Goal: Task Accomplishment & Management: Complete application form

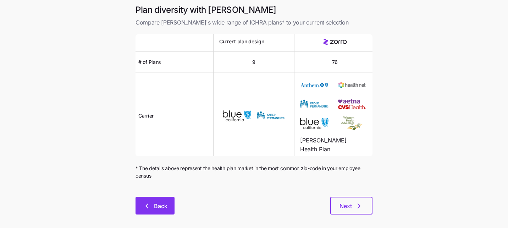
click at [155, 201] on button "Back" at bounding box center [154, 205] width 39 height 18
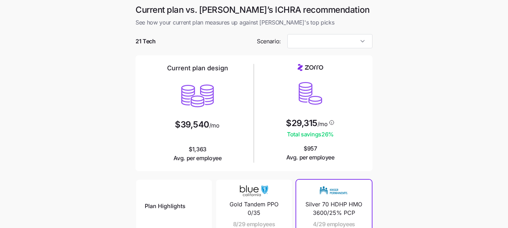
type input "Low Cost Silver"
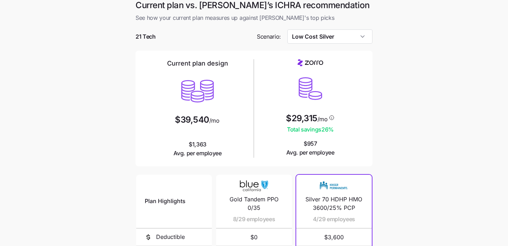
scroll to position [141, 0]
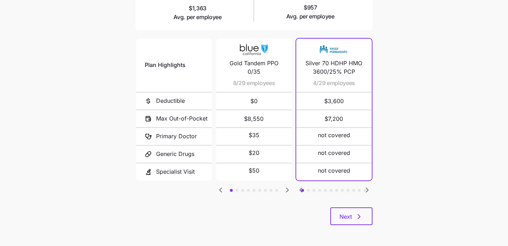
click at [300, 186] on icon "Go to previous slide" at bounding box center [300, 190] width 9 height 9
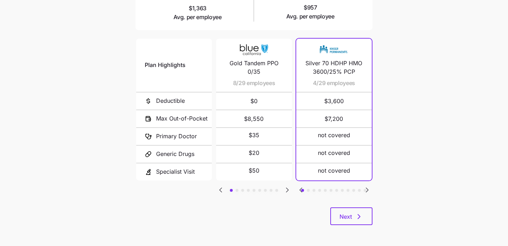
click at [300, 186] on icon "Go to previous slide" at bounding box center [300, 190] width 9 height 9
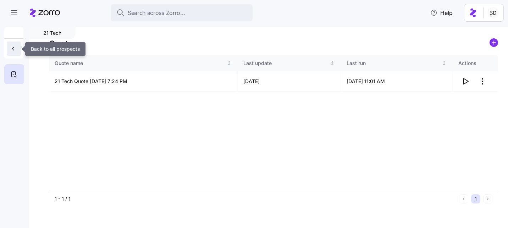
click at [11, 46] on icon "button" at bounding box center [13, 48] width 7 height 7
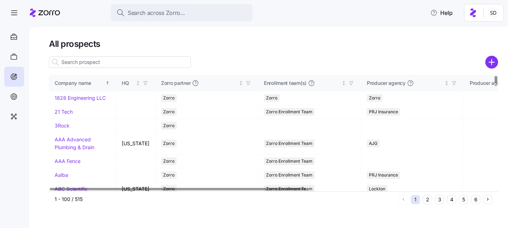
click at [90, 61] on input at bounding box center [120, 61] width 142 height 11
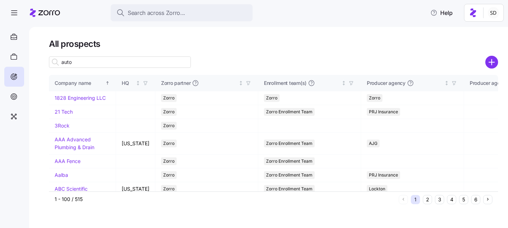
click at [88, 61] on input "auto" at bounding box center [120, 61] width 142 height 11
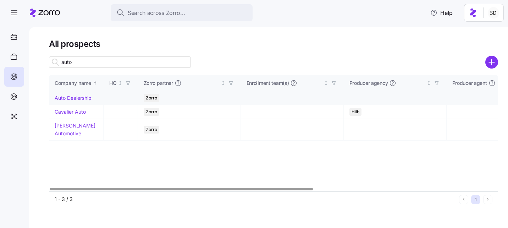
type input "auto"
click at [63, 98] on link "Auto Dealership" at bounding box center [73, 98] width 37 height 6
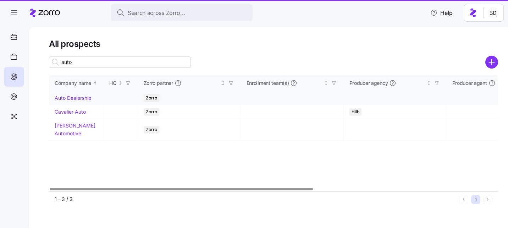
click at [61, 98] on link "Auto Dealership" at bounding box center [73, 98] width 37 height 6
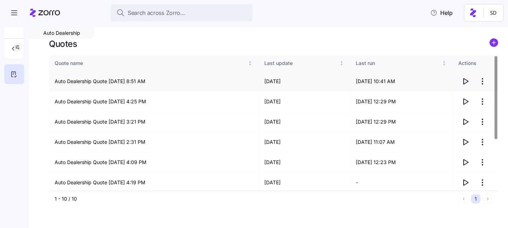
click at [465, 84] on icon "button" at bounding box center [465, 81] width 9 height 9
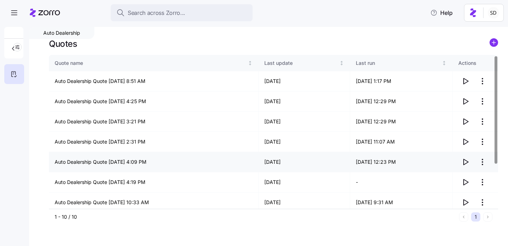
scroll to position [64, 0]
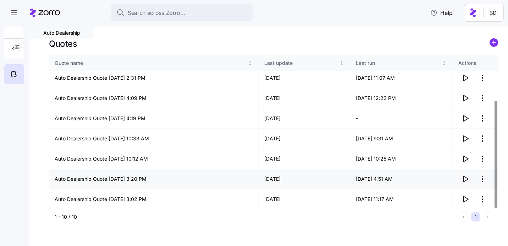
click at [467, 179] on icon "button" at bounding box center [465, 179] width 5 height 6
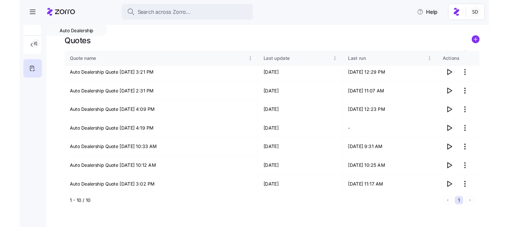
scroll to position [0, 0]
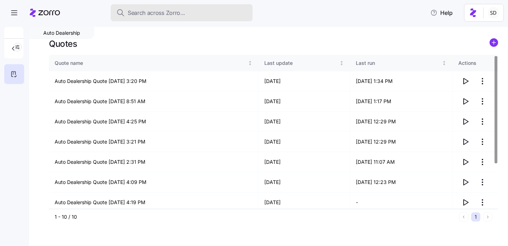
click at [140, 9] on span "Search across Zorro..." at bounding box center [156, 13] width 57 height 9
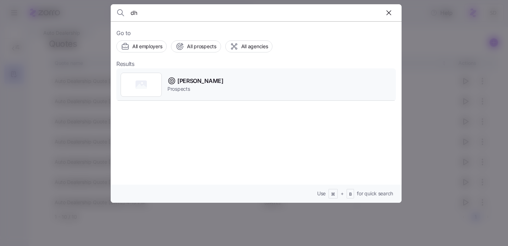
type input "dh"
click at [226, 80] on div "DH Smith Prospects" at bounding box center [255, 84] width 279 height 33
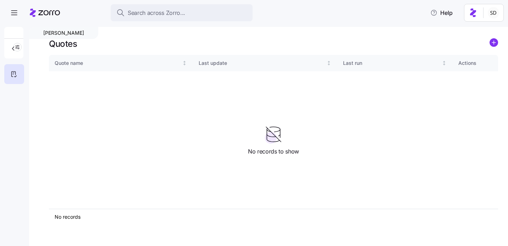
click at [494, 44] on icon "add icon" at bounding box center [494, 43] width 0 height 4
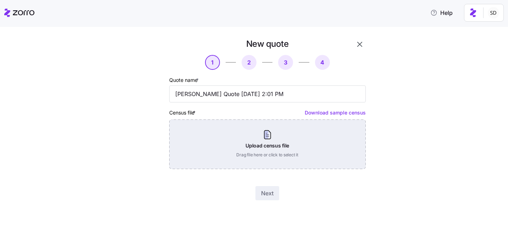
click at [288, 133] on div "Upload census file Drag file here or click to select it" at bounding box center [267, 144] width 196 height 50
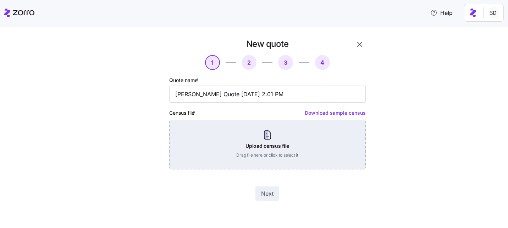
click at [272, 143] on div "Upload census file Drag file here or click to select it" at bounding box center [267, 144] width 196 height 50
click at [275, 130] on div "Upload census file Drag file here or click to select it" at bounding box center [267, 144] width 196 height 50
click at [256, 164] on div "Upload census file Drag file here or click to select it" at bounding box center [267, 144] width 196 height 50
click at [283, 143] on div "Upload census file Drag file here or click to select it" at bounding box center [267, 144] width 196 height 50
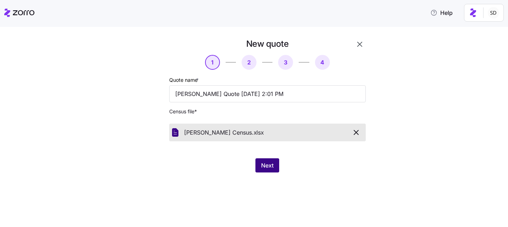
click at [269, 168] on span "Next" at bounding box center [267, 165] width 12 height 9
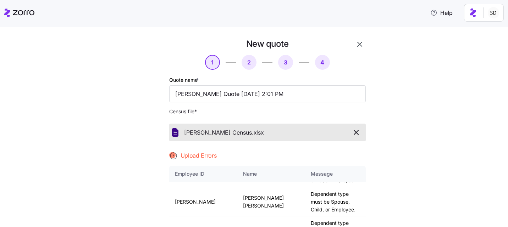
click at [355, 134] on icon "button" at bounding box center [356, 132] width 4 height 4
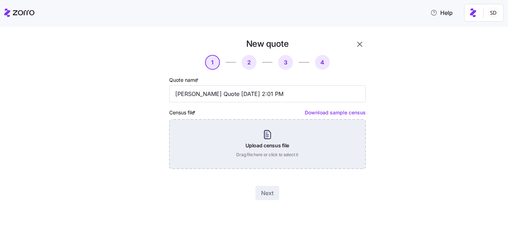
click at [230, 138] on div "Upload census file Drag file here or click to select it" at bounding box center [267, 144] width 196 height 50
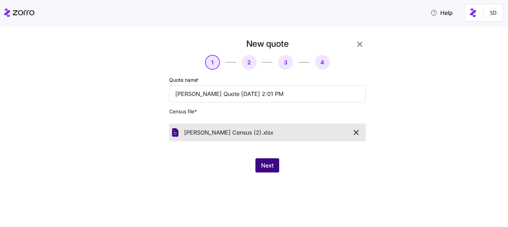
click at [271, 161] on button "Next" at bounding box center [267, 165] width 24 height 14
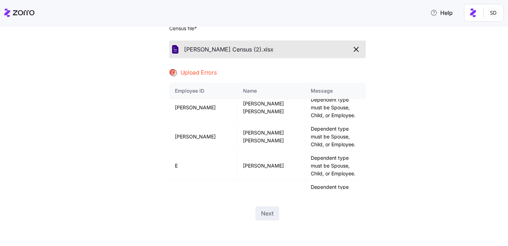
scroll to position [83, 0]
click at [361, 44] on button "button" at bounding box center [356, 49] width 13 height 12
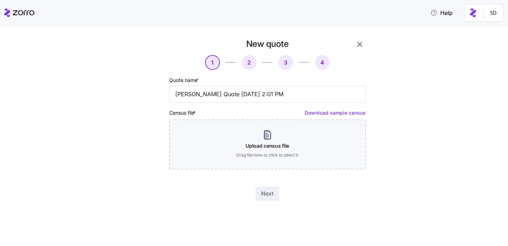
scroll to position [0, 0]
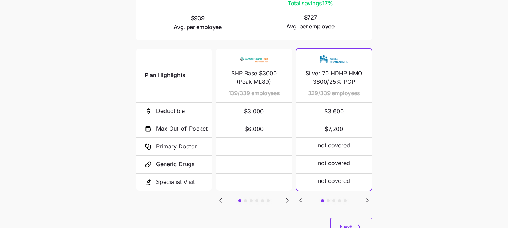
scroll to position [138, 0]
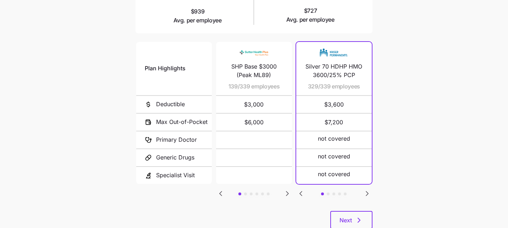
click at [364, 192] on icon "Go to next slide" at bounding box center [367, 193] width 9 height 9
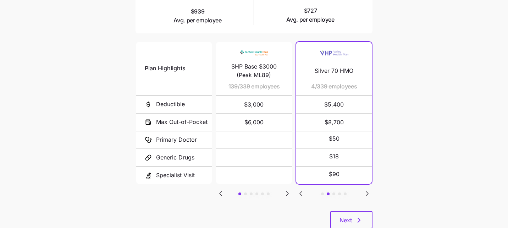
click at [364, 192] on icon "Go to next slide" at bounding box center [367, 193] width 9 height 9
click at [370, 191] on icon "Go to next slide" at bounding box center [367, 193] width 9 height 9
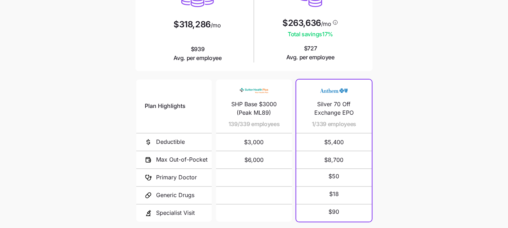
scroll to position [149, 0]
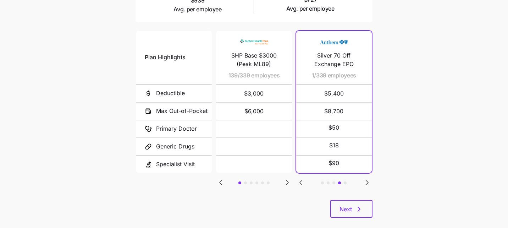
click at [299, 181] on icon "Go to previous slide" at bounding box center [300, 182] width 9 height 9
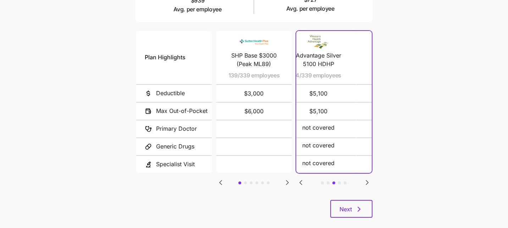
click at [299, 181] on icon "Go to previous slide" at bounding box center [300, 182] width 9 height 9
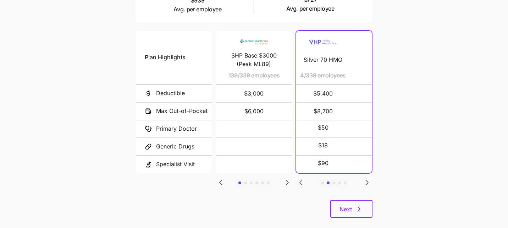
click at [299, 181] on icon "Go to previous slide" at bounding box center [300, 182] width 9 height 9
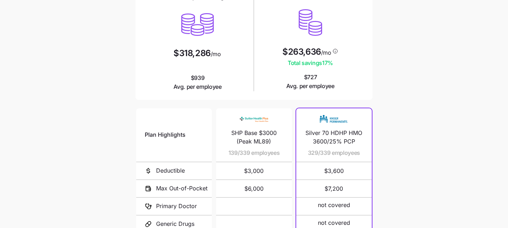
scroll to position [159, 0]
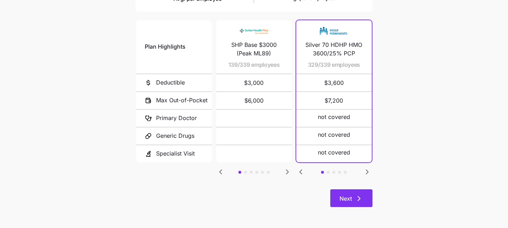
click at [347, 194] on button "Next" at bounding box center [351, 198] width 42 height 18
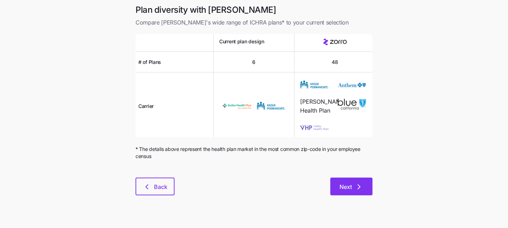
click at [347, 189] on span "Next" at bounding box center [345, 186] width 12 height 9
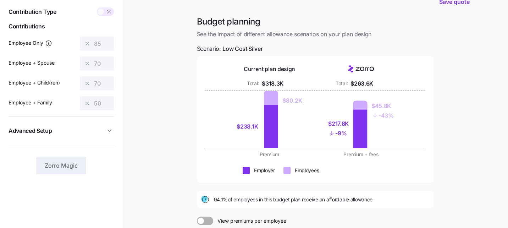
scroll to position [24, 0]
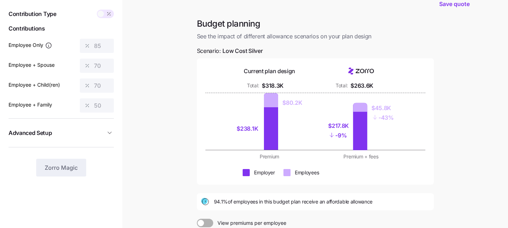
click at [97, 15] on div at bounding box center [105, 14] width 17 height 9
click at [102, 15] on span at bounding box center [101, 14] width 6 height 6
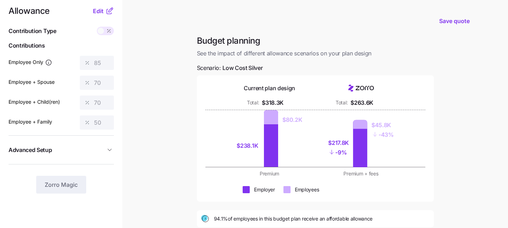
scroll to position [5, 0]
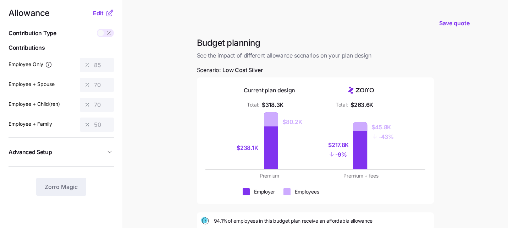
click at [104, 35] on div at bounding box center [105, 33] width 17 height 9
click at [98, 11] on span "Edit" at bounding box center [98, 13] width 11 height 9
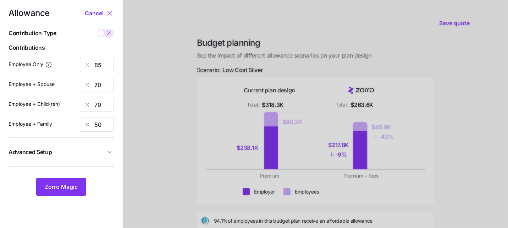
click at [103, 37] on div at bounding box center [105, 33] width 17 height 9
click at [97, 29] on input "checkbox" at bounding box center [97, 29] width 0 height 0
type input "589"
type input "971"
type input "826"
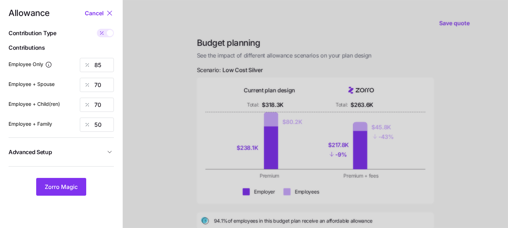
type input "937"
click at [104, 67] on input "589" at bounding box center [97, 65] width 34 height 14
type input "686"
click at [105, 87] on input "971" at bounding box center [97, 85] width 34 height 14
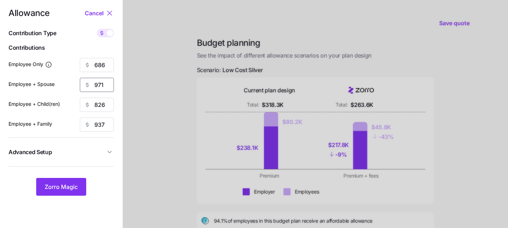
click at [105, 87] on input "971" at bounding box center [97, 85] width 34 height 14
type input "686"
click at [91, 115] on div "Allowance Cancel Contribution Type Use classes Contributions Employee Only 686 …" at bounding box center [61, 102] width 105 height 187
click at [96, 106] on input "826" at bounding box center [97, 105] width 34 height 14
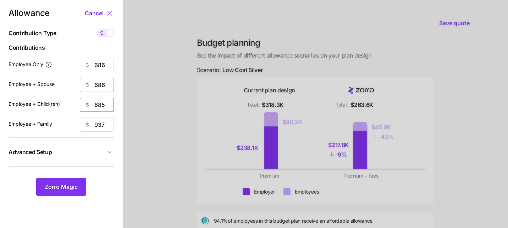
type input "685"
click at [111, 88] on input "686" at bounding box center [97, 85] width 34 height 14
type input "685"
click at [107, 68] on input "686" at bounding box center [97, 65] width 34 height 14
type input "685"
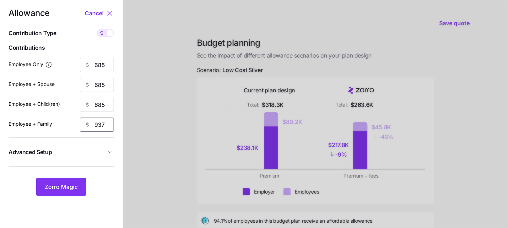
click at [102, 120] on input "937" at bounding box center [97, 124] width 34 height 14
type input "685"
click at [161, 139] on div at bounding box center [315, 169] width 385 height 349
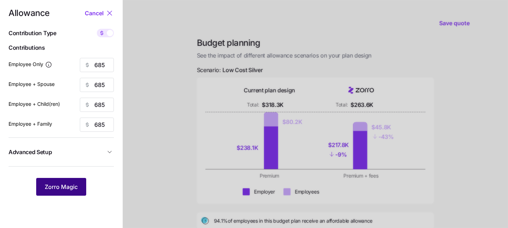
click at [50, 186] on span "Zorro Magic" at bounding box center [61, 186] width 33 height 9
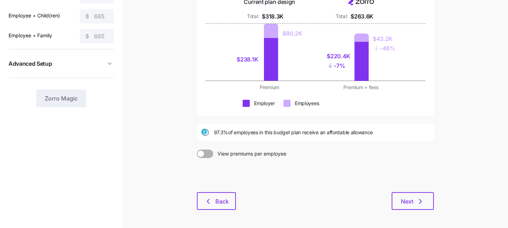
scroll to position [100, 0]
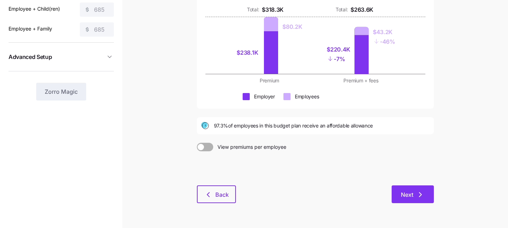
click at [400, 200] on button "Next" at bounding box center [412, 194] width 42 height 18
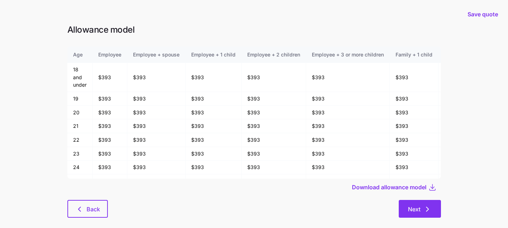
click at [409, 206] on span "Next" at bounding box center [414, 209] width 12 height 9
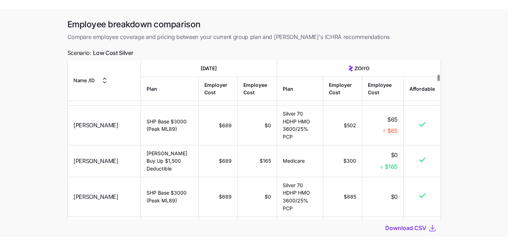
scroll to position [970, 0]
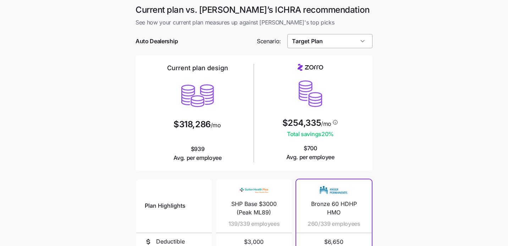
click at [362, 43] on input "Target Plan" at bounding box center [329, 41] width 85 height 14
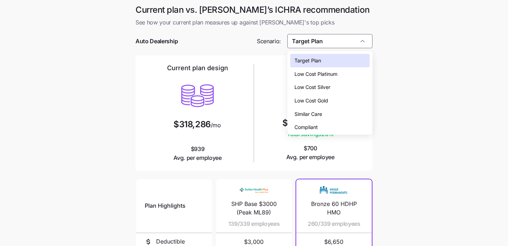
click at [352, 79] on div "Low Cost Platinum" at bounding box center [330, 73] width 80 height 13
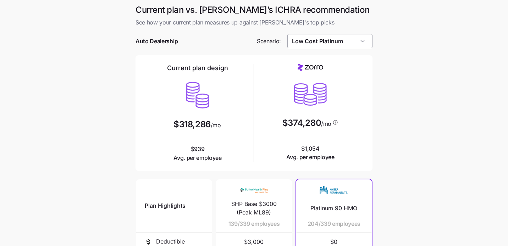
click at [346, 44] on input "Low Cost Platinum" at bounding box center [329, 41] width 85 height 14
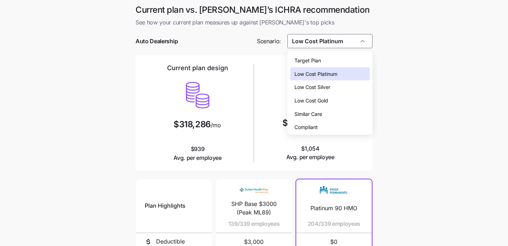
click at [346, 86] on div "Low Cost Silver" at bounding box center [330, 86] width 80 height 13
type input "Low Cost Silver"
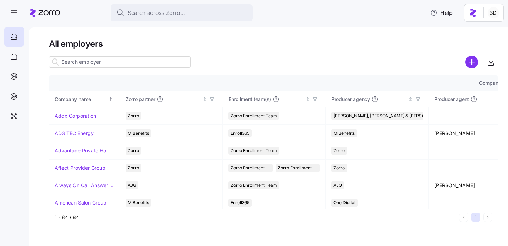
click at [120, 64] on input at bounding box center [120, 61] width 142 height 11
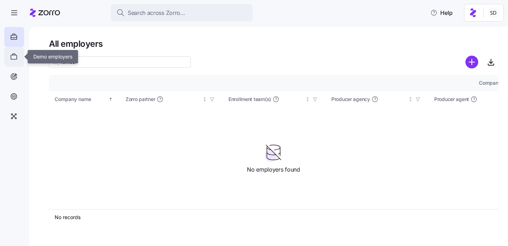
type input "lumos"
click at [12, 59] on icon at bounding box center [14, 56] width 8 height 9
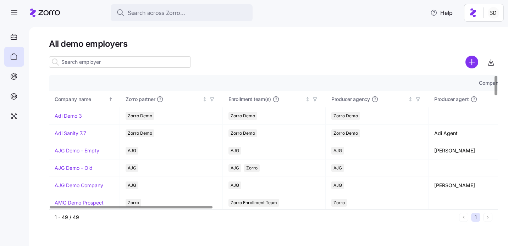
click at [88, 59] on input at bounding box center [120, 61] width 142 height 11
type input "m"
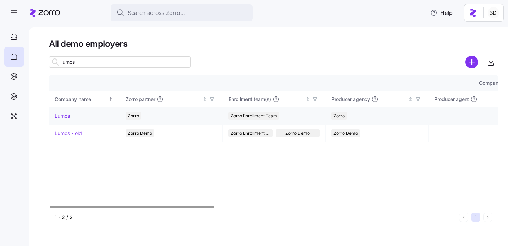
type input "lumos"
click at [60, 111] on td "Lumos" at bounding box center [84, 115] width 71 height 17
click at [60, 118] on link "Lumos" at bounding box center [62, 115] width 15 height 7
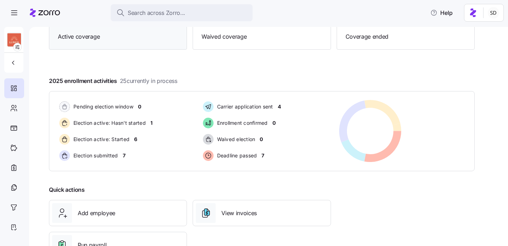
scroll to position [116, 0]
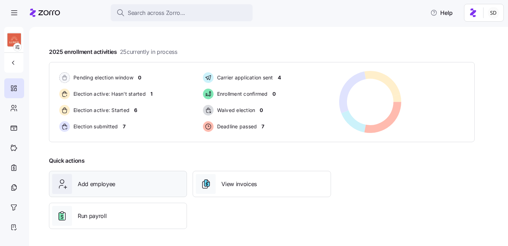
click at [102, 178] on div "Add employee" at bounding box center [118, 184] width 132 height 20
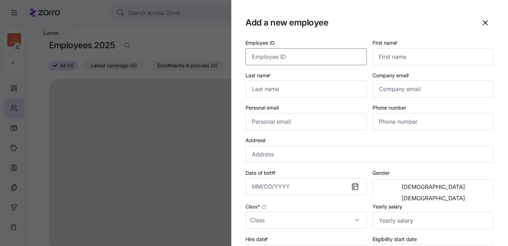
click at [273, 62] on input "Employee ID" at bounding box center [305, 56] width 121 height 17
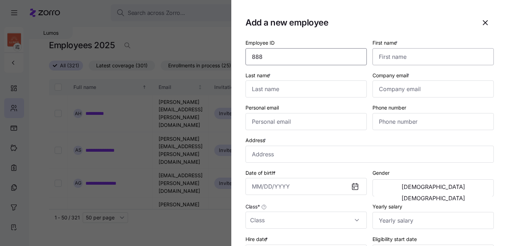
type input "888"
click at [403, 52] on input "First name *" at bounding box center [432, 56] width 121 height 17
type input "Sanoop"
click at [338, 90] on input "Last name *" at bounding box center [305, 88] width 121 height 17
type input "Desai"
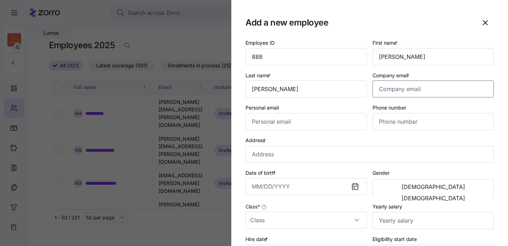
click at [390, 91] on input "Company email *" at bounding box center [432, 88] width 121 height 17
drag, startPoint x: 396, startPoint y: 91, endPoint x: 354, endPoint y: 91, distance: 42.2
click at [354, 91] on div "Employee ID 888 First name * Sanoop Last name * Desai Company email * jsjssjjs@…" at bounding box center [370, 182] width 254 height 295
type input "zor0303030@gmail.com"
click at [280, 124] on input "Personal email" at bounding box center [305, 121] width 121 height 17
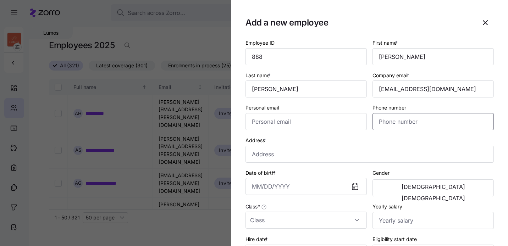
click at [395, 123] on input "Phone number" at bounding box center [432, 121] width 121 height 17
type input "(888) 888-8888"
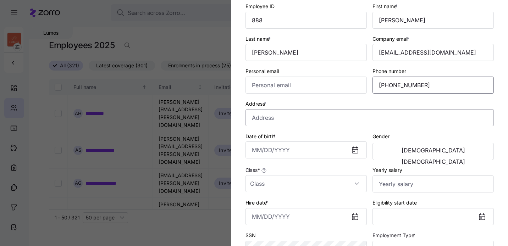
scroll to position [48, 0]
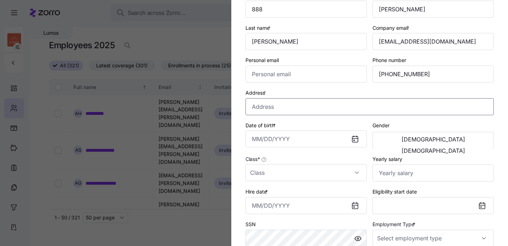
click at [296, 109] on input "Address *" at bounding box center [369, 106] width 248 height 17
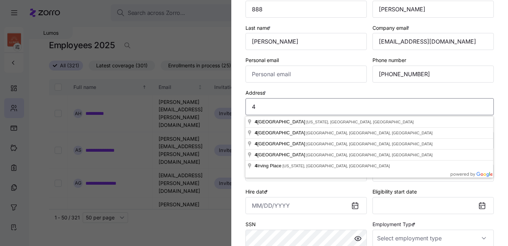
type input "4"
type input "4 Constellation Pl, Jersey City, NJ 07305, USA"
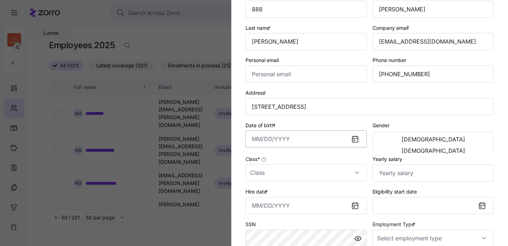
click at [296, 139] on input "Date of birth *" at bounding box center [305, 138] width 121 height 17
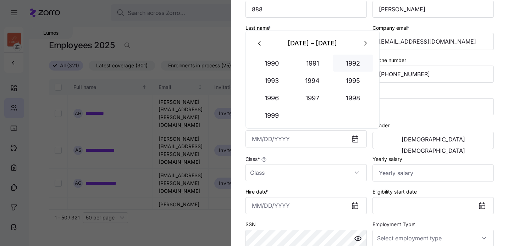
drag, startPoint x: 273, startPoint y: 62, endPoint x: 340, endPoint y: 68, distance: 66.9
click at [340, 68] on tr "1990 1991 1992" at bounding box center [312, 63] width 122 height 17
click at [340, 68] on button "1992" at bounding box center [353, 63] width 40 height 17
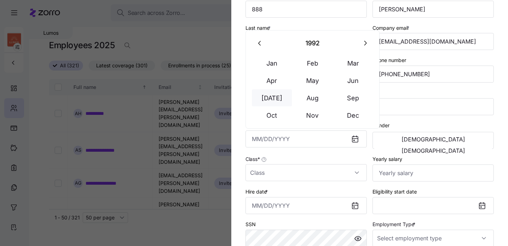
click at [277, 93] on button "Jul" at bounding box center [272, 97] width 40 height 17
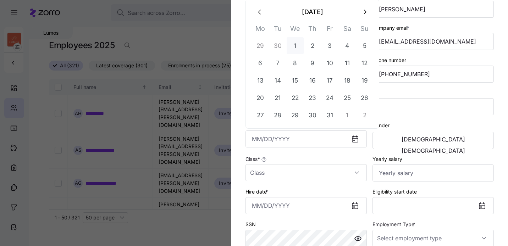
click at [296, 45] on button "1" at bounding box center [294, 45] width 17 height 17
type input "July 1, 1992"
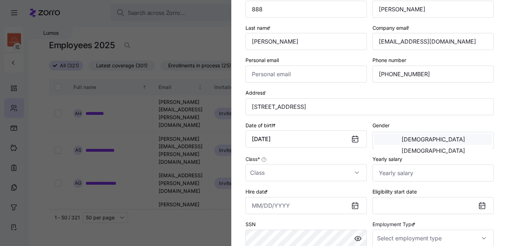
click at [412, 140] on button "[DEMOGRAPHIC_DATA]" at bounding box center [433, 139] width 118 height 11
click at [319, 167] on input "Class *" at bounding box center [305, 172] width 121 height 17
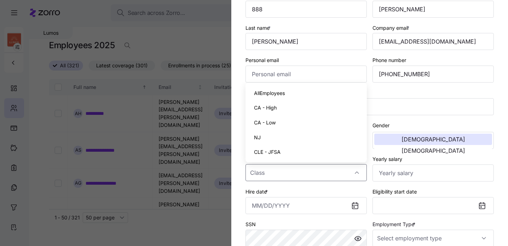
click at [289, 136] on div "NJ" at bounding box center [306, 137] width 116 height 15
type input "NJ"
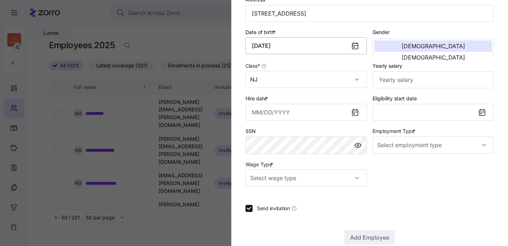
scroll to position [155, 0]
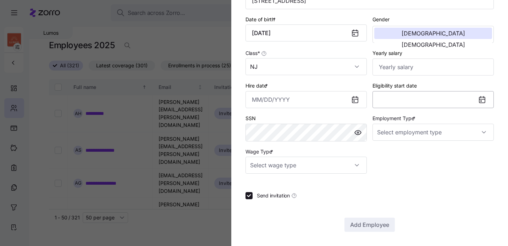
click at [393, 103] on button "Eligibility start date" at bounding box center [432, 99] width 121 height 17
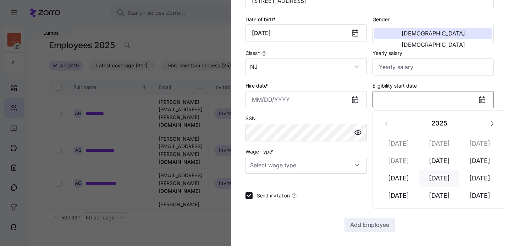
click at [442, 175] on button "Aug 1" at bounding box center [439, 178] width 40 height 17
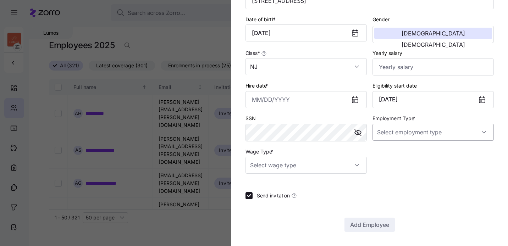
click at [398, 135] on input "Employment Type *" at bounding box center [432, 132] width 121 height 17
click at [397, 154] on span "Full Time" at bounding box center [391, 154] width 21 height 8
type input "Full Time"
click at [326, 162] on input "Wage Type *" at bounding box center [305, 165] width 121 height 17
click at [318, 187] on div "Salary" at bounding box center [306, 186] width 116 height 15
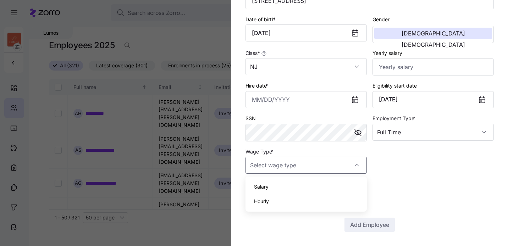
type input "Salary"
click at [203, 155] on div at bounding box center [254, 123] width 508 height 246
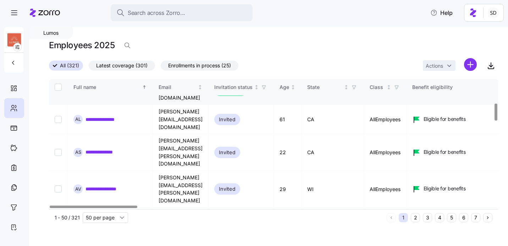
scroll to position [7, 0]
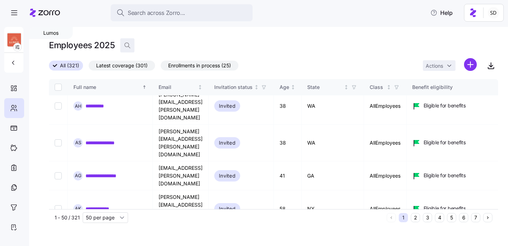
click at [124, 43] on icon "button" at bounding box center [127, 45] width 7 height 7
type input "d"
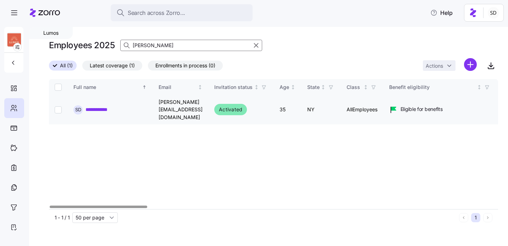
type input "sanoop"
click at [90, 105] on div "**********" at bounding box center [109, 109] width 73 height 9
click at [90, 106] on link "**********" at bounding box center [101, 109] width 32 height 7
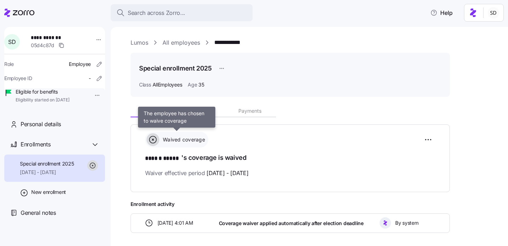
scroll to position [29, 0]
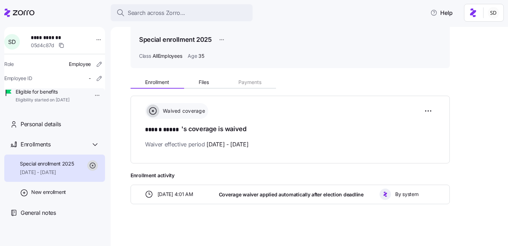
click at [205, 89] on div "Enrollment Files Payments Waived coverage ****** ***** 's coverage is waived Wa…" at bounding box center [313, 139] width 367 height 130
click at [72, 149] on div "Enrollments" at bounding box center [60, 144] width 79 height 9
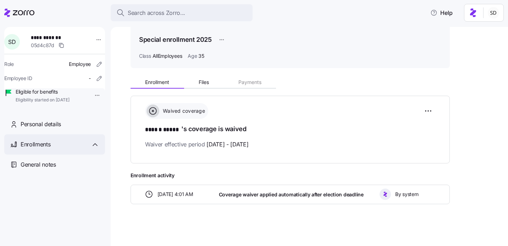
click at [72, 149] on div "Enrollments" at bounding box center [60, 144] width 79 height 9
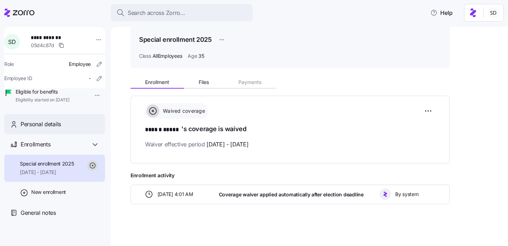
click at [63, 134] on div "Personal details" at bounding box center [54, 124] width 101 height 20
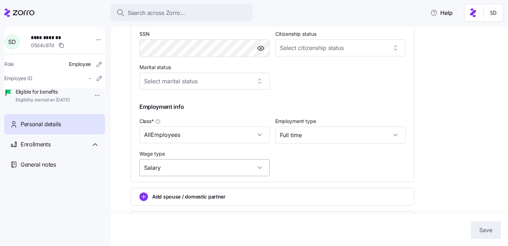
scroll to position [261, 0]
click at [220, 138] on input "AllEmployees" at bounding box center [204, 134] width 130 height 17
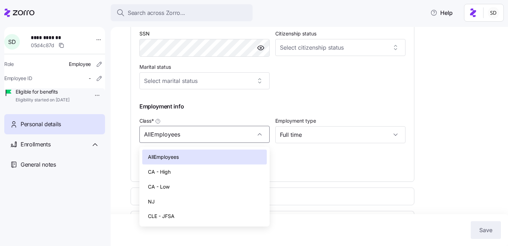
click at [216, 151] on div "AllEmployees" at bounding box center [204, 157] width 124 height 15
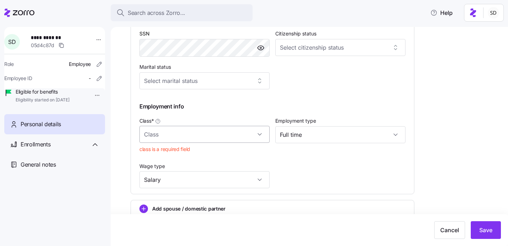
click at [232, 137] on input "Class *" at bounding box center [204, 134] width 130 height 17
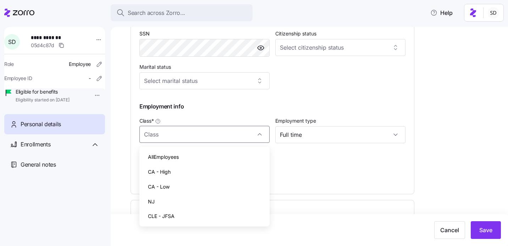
click at [229, 158] on div "AllEmployees" at bounding box center [204, 157] width 124 height 15
type input "AllEmployees"
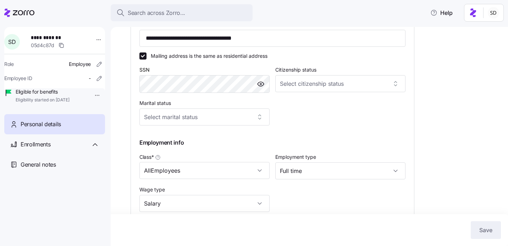
scroll to position [219, 0]
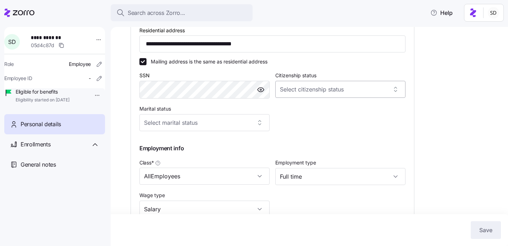
click at [311, 95] on input "Citizenship status" at bounding box center [340, 89] width 130 height 17
click at [310, 112] on div "[DEMOGRAPHIC_DATA] citizen" at bounding box center [340, 111] width 124 height 15
type input "[DEMOGRAPHIC_DATA] citizen"
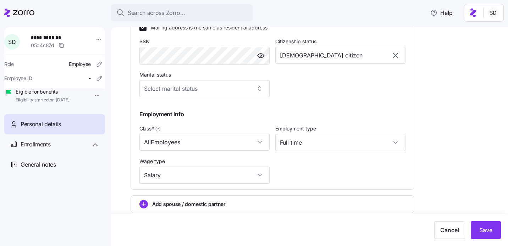
scroll to position [281, 0]
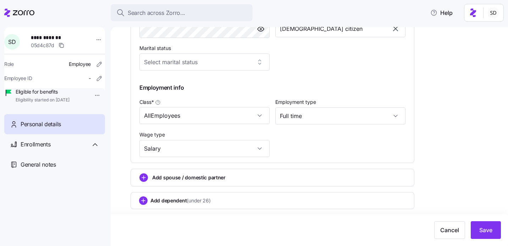
click at [250, 72] on div "Marital status" at bounding box center [205, 57] width 136 height 33
click at [247, 64] on input "Marital status" at bounding box center [204, 62] width 130 height 17
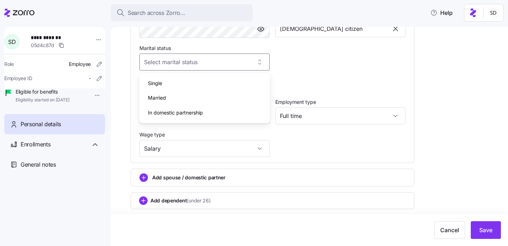
click at [235, 100] on div "Married" at bounding box center [204, 97] width 124 height 15
type input "Married"
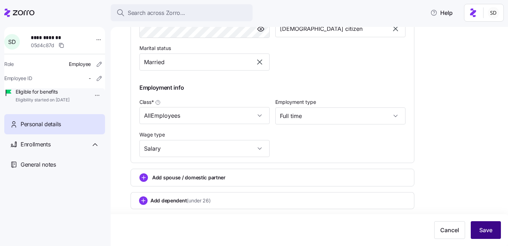
click at [498, 226] on button "Save" at bounding box center [486, 230] width 30 height 18
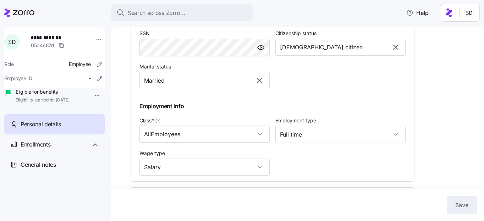
scroll to position [306, 0]
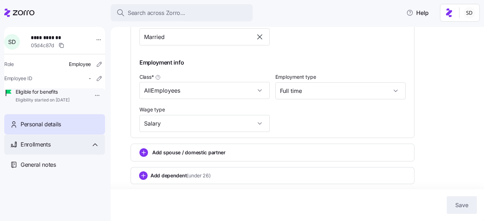
click at [62, 149] on div "Enrollments" at bounding box center [54, 144] width 101 height 20
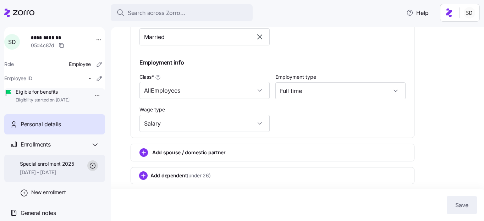
click at [55, 176] on span "07/01/2025 - 12/31/2025" at bounding box center [47, 172] width 54 height 7
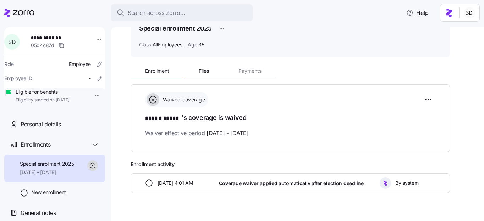
scroll to position [54, 0]
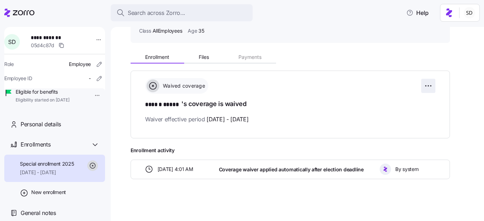
click at [425, 89] on html "**********" at bounding box center [242, 108] width 484 height 217
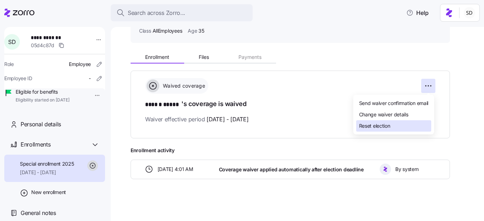
click at [382, 127] on span "Reset election" at bounding box center [374, 125] width 31 height 7
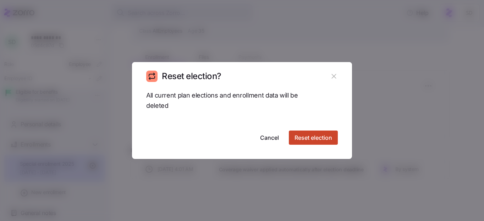
click at [319, 141] on span "Reset election" at bounding box center [313, 137] width 38 height 9
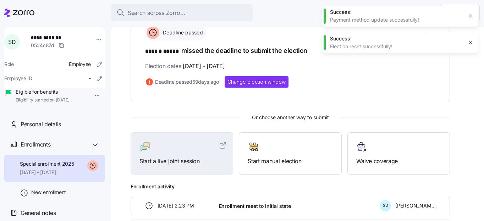
scroll to position [105, 0]
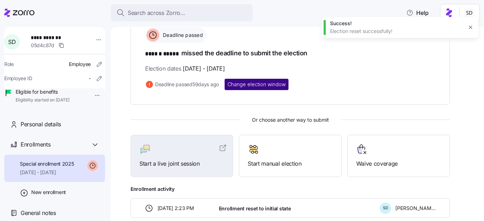
click at [239, 79] on button "Change election window" at bounding box center [256, 84] width 64 height 11
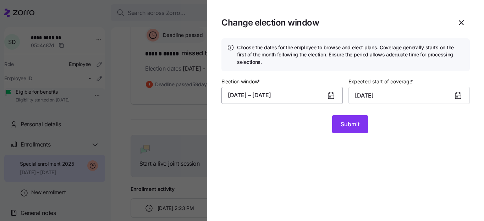
click at [267, 98] on button "06/01/2025 – 06/15/2025" at bounding box center [281, 95] width 121 height 17
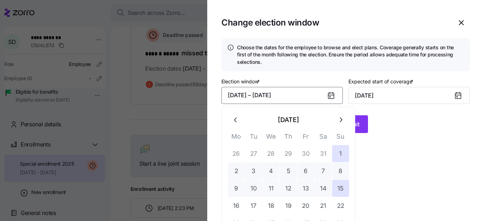
click at [339, 128] on button "button" at bounding box center [340, 119] width 17 height 17
click at [310, 153] on button "1" at bounding box center [305, 153] width 17 height 17
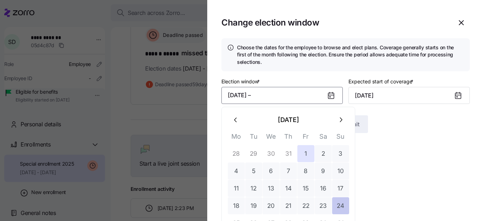
click at [343, 210] on button "24" at bounding box center [340, 205] width 17 height 17
type input "September 1, 2025"
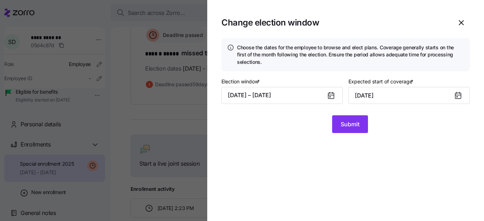
click at [354, 133] on section "Change election window Choose the dates for the employee to browse and elect pl…" at bounding box center [345, 110] width 277 height 221
click at [347, 127] on span "Submit" at bounding box center [349, 124] width 19 height 9
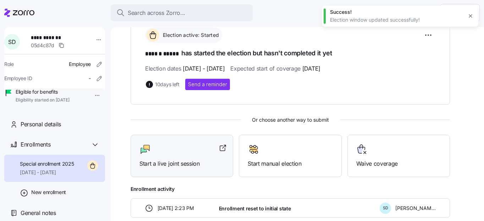
click at [195, 164] on span "Start a live joint session" at bounding box center [181, 163] width 85 height 9
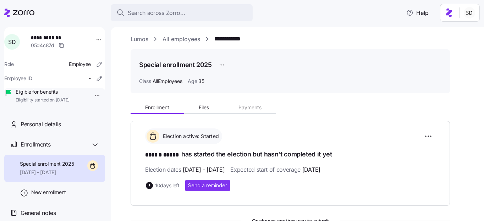
scroll to position [0, 0]
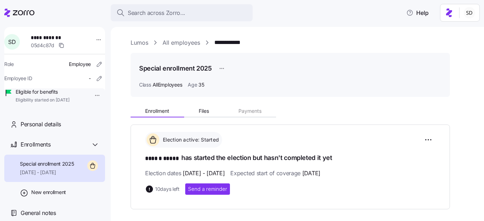
click at [143, 41] on link "Lumos" at bounding box center [139, 42] width 18 height 9
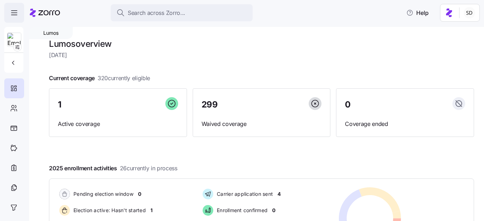
click at [13, 9] on icon "button" at bounding box center [14, 13] width 9 height 9
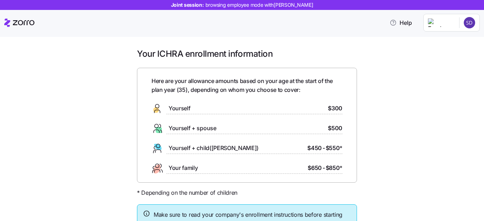
scroll to position [63, 0]
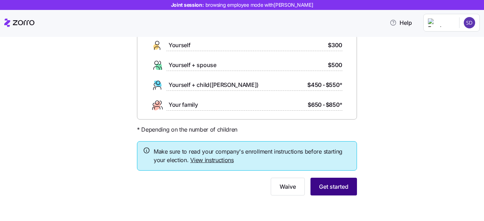
click at [319, 185] on span "Get started" at bounding box center [333, 186] width 29 height 9
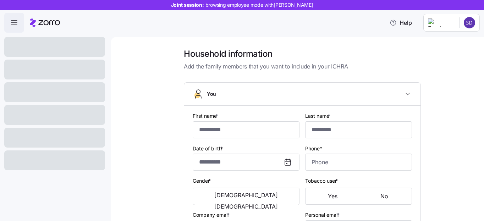
type input "******"
type input "*****"
type input "[PERSON_NAME][EMAIL_ADDRESS][DOMAIN_NAME]"
type input "[EMAIL_ADDRESS][DOMAIN_NAME]"
type input "**********"
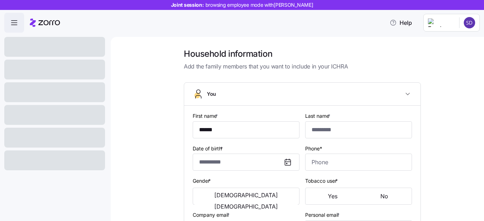
checkbox input "true"
type input "**********"
type input "(718) 555-2211"
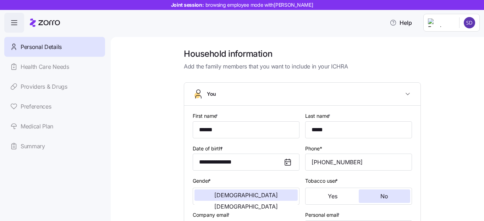
scroll to position [229, 0]
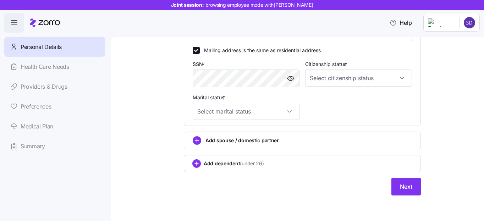
click at [252, 144] on span "Add spouse / domestic partner" at bounding box center [241, 140] width 73 height 7
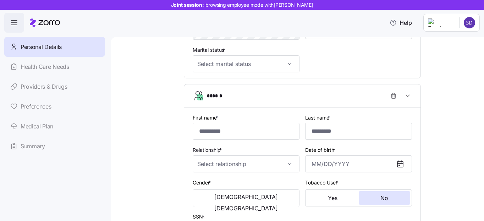
scroll to position [276, 0]
click at [237, 134] on input "First name *" at bounding box center [246, 130] width 107 height 17
type input "******"
click at [354, 129] on input "Last name *" at bounding box center [358, 130] width 107 height 17
type input "***"
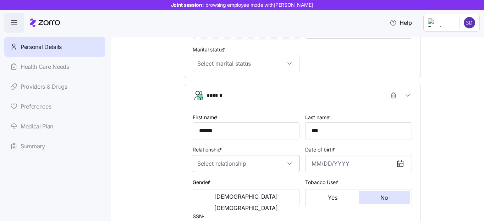
click at [256, 166] on input "Relationship *" at bounding box center [246, 163] width 107 height 17
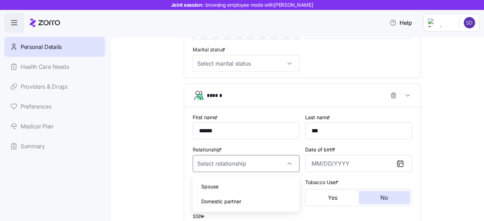
click at [245, 184] on div "Spouse" at bounding box center [245, 186] width 101 height 15
type input "Spouse"
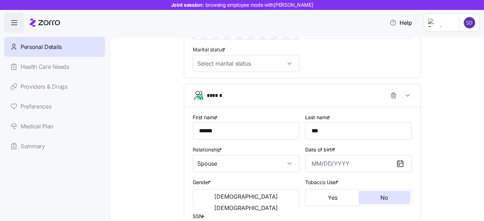
click at [326, 174] on div "Date of birth *" at bounding box center [358, 158] width 112 height 33
click at [325, 166] on input "Date of birth *" at bounding box center [358, 163] width 107 height 17
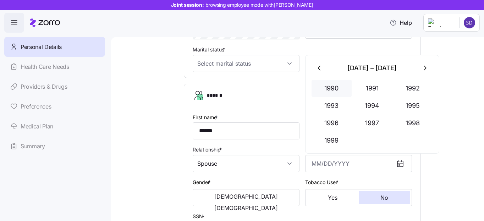
click at [332, 88] on button "1990" at bounding box center [331, 88] width 40 height 17
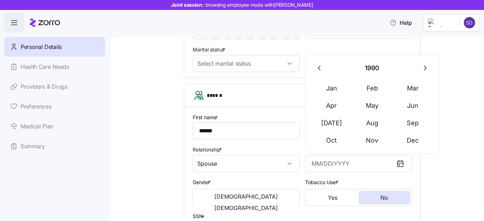
click at [332, 88] on button "Jan" at bounding box center [331, 88] width 40 height 17
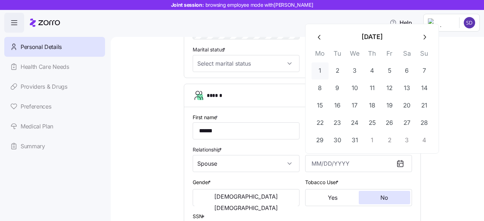
click at [319, 69] on button "1" at bounding box center [319, 70] width 17 height 17
type input "January 1, 1990"
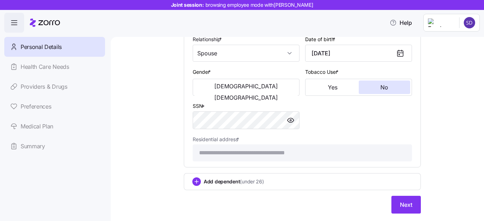
scroll to position [373, 0]
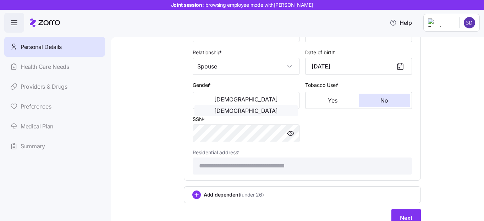
click at [265, 105] on button "Female" at bounding box center [245, 110] width 103 height 11
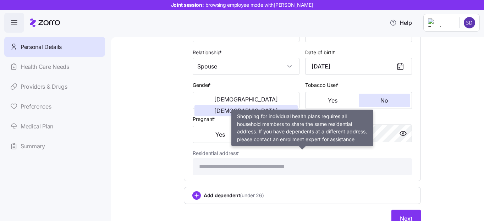
scroll to position [407, 0]
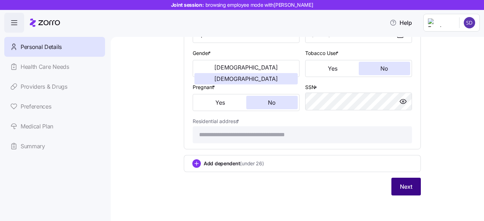
click at [406, 184] on span "Next" at bounding box center [406, 186] width 12 height 9
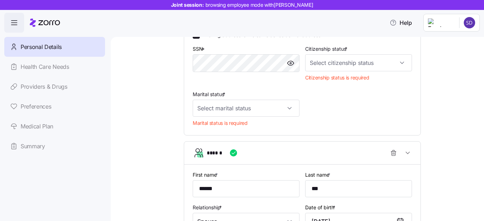
scroll to position [251, 0]
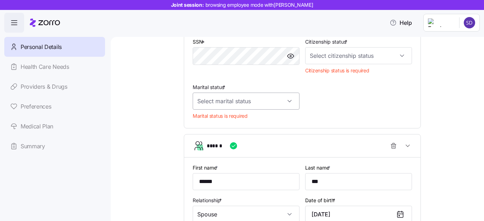
click at [271, 105] on input "Marital status *" at bounding box center [246, 101] width 107 height 17
click at [252, 135] on div "Married" at bounding box center [245, 138] width 101 height 15
type input "Married"
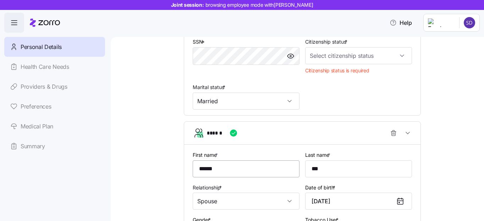
scroll to position [419, 0]
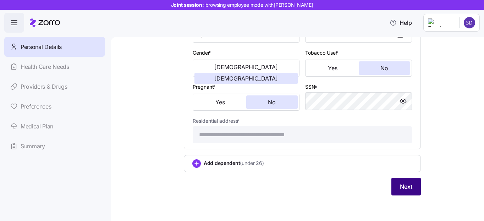
click at [403, 190] on span "Next" at bounding box center [406, 186] width 12 height 9
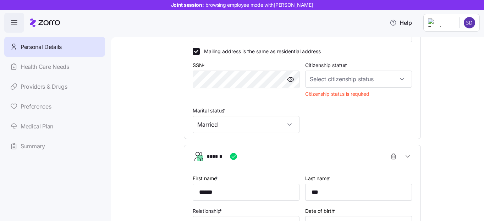
scroll to position [213, 0]
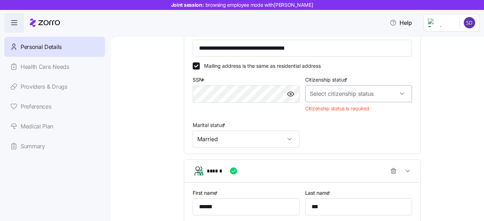
click at [363, 93] on input "Citizenship status *" at bounding box center [358, 93] width 107 height 17
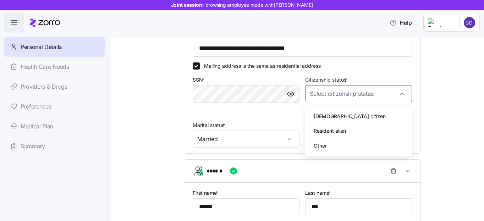
click at [361, 121] on div "US citizen" at bounding box center [358, 116] width 101 height 15
type input "US citizen"
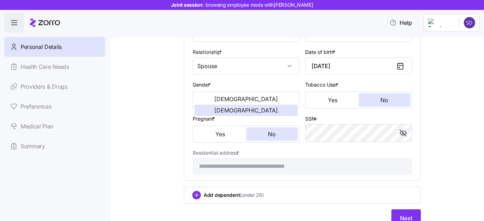
scroll to position [407, 0]
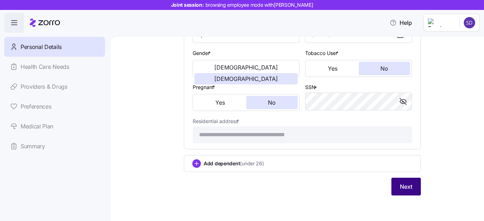
click at [406, 183] on span "Next" at bounding box center [406, 186] width 12 height 9
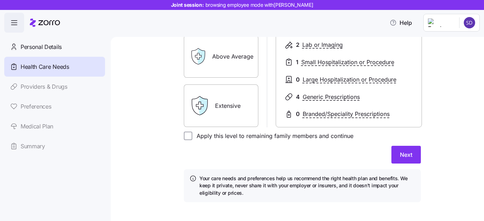
scroll to position [168, 0]
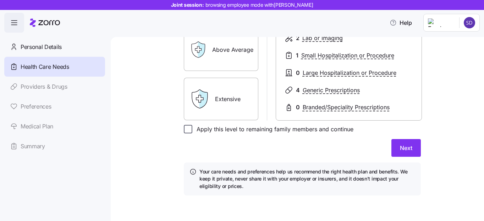
click at [187, 130] on input "Apply this level to remaining family members and continue" at bounding box center [188, 129] width 9 height 9
checkbox input "true"
click at [401, 144] on span "Next" at bounding box center [406, 148] width 12 height 9
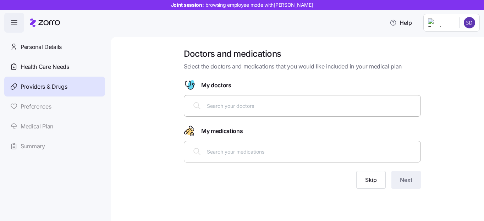
click at [327, 114] on div at bounding box center [302, 106] width 237 height 22
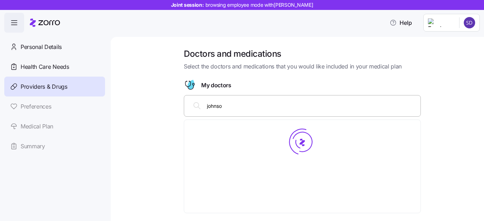
type input "johnson"
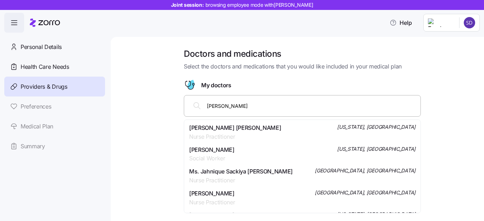
click at [281, 128] on div "Candace Snow Johnson Nurse Practitioner New York, NY" at bounding box center [302, 132] width 226 height 18
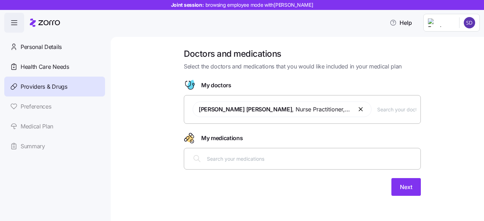
click at [309, 154] on div at bounding box center [302, 158] width 228 height 17
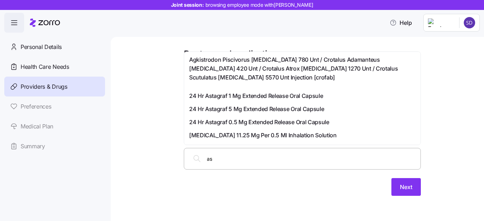
type input "a"
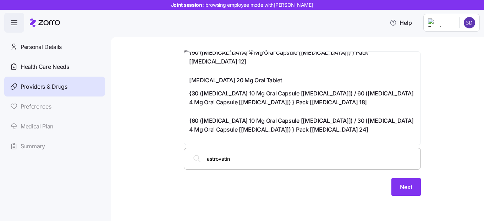
scroll to position [186, 0]
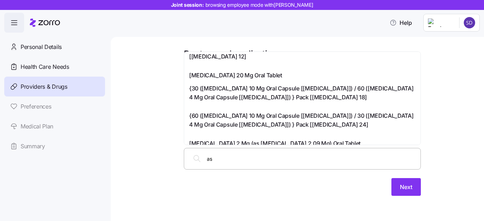
type input "a"
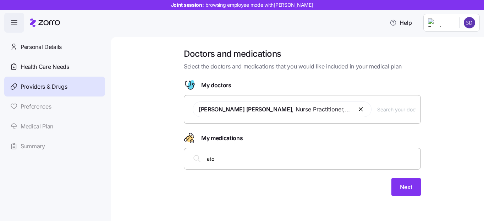
scroll to position [0, 0]
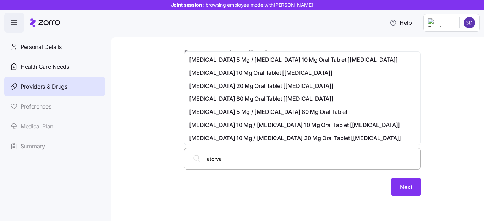
type input "atorvas"
click at [216, 87] on span "Atorvastatin 10 Mg Oral Tablet [lipitor]" at bounding box center [260, 86] width 143 height 9
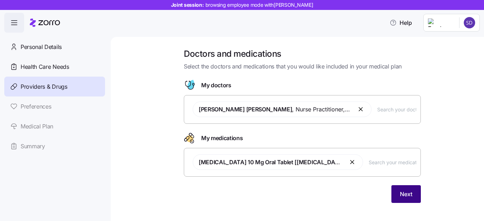
click at [399, 190] on button "Next" at bounding box center [405, 194] width 29 height 18
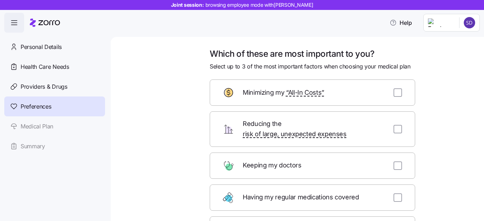
click at [321, 97] on span "“All-In Costs”" at bounding box center [305, 93] width 38 height 10
click at [306, 152] on div "Keeping my doctors" at bounding box center [312, 165] width 205 height 26
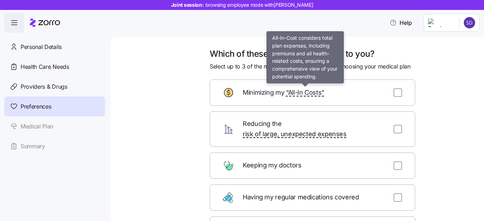
click at [306, 90] on span "“All-In Costs”" at bounding box center [305, 93] width 38 height 10
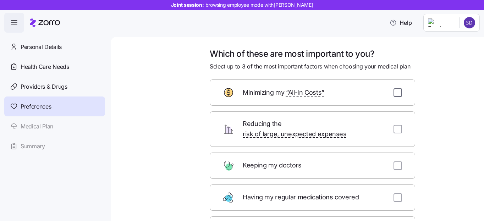
click at [395, 92] on input "checkbox" at bounding box center [397, 92] width 9 height 9
checkbox input "true"
click at [396, 163] on div "Keeping my doctors" at bounding box center [312, 165] width 205 height 26
click at [396, 184] on div "Having my regular medications covered" at bounding box center [312, 197] width 205 height 26
click at [400, 162] on div "Keeping my doctors" at bounding box center [312, 165] width 205 height 26
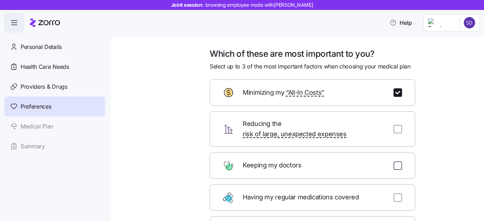
click at [396, 161] on input "checkbox" at bounding box center [397, 165] width 9 height 9
checkbox input "true"
click at [393, 193] on input "checkbox" at bounding box center [397, 197] width 9 height 9
checkbox input "true"
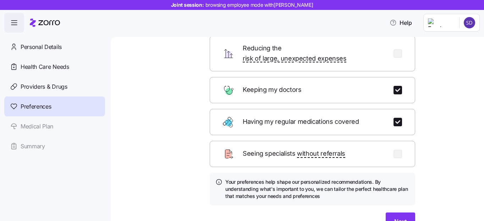
scroll to position [104, 0]
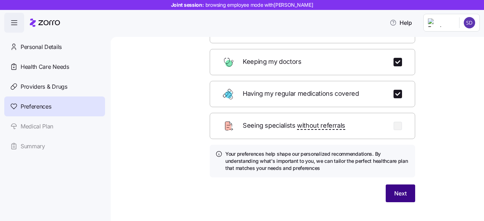
click at [400, 189] on span "Next" at bounding box center [400, 193] width 12 height 9
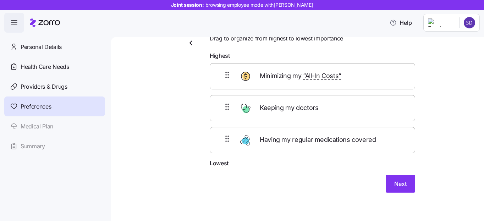
scroll to position [33, 0]
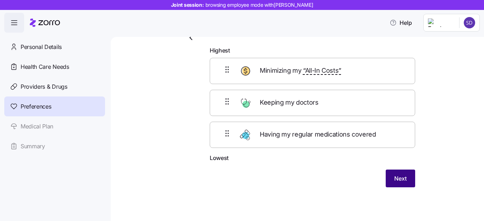
click at [395, 181] on span "Next" at bounding box center [400, 178] width 12 height 9
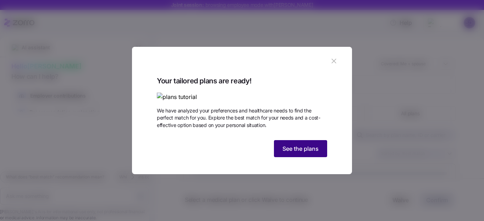
click at [313, 157] on button "See the plans" at bounding box center [300, 148] width 53 height 17
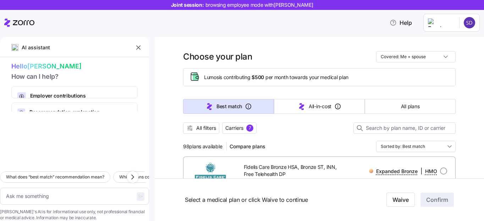
scroll to position [2, 0]
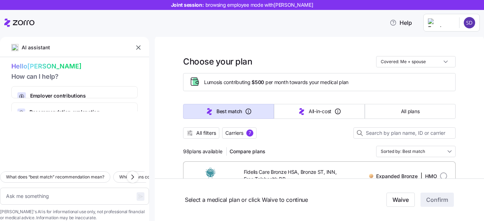
type textarea "x"
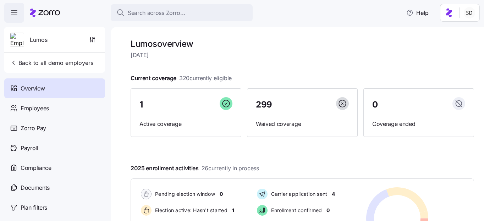
click at [35, 13] on icon at bounding box center [45, 13] width 30 height 9
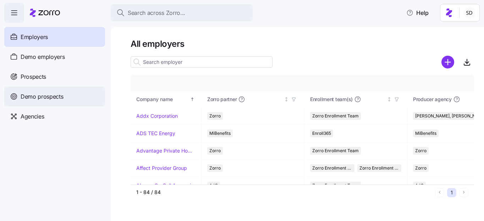
click at [30, 95] on span "Demo prospects" at bounding box center [42, 96] width 43 height 9
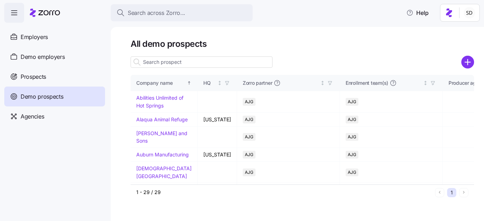
click at [157, 61] on input at bounding box center [201, 61] width 142 height 11
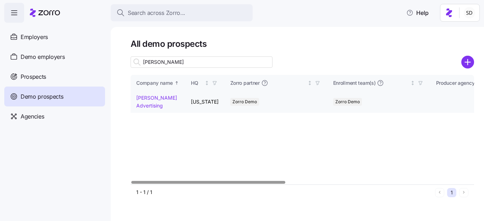
type input "[PERSON_NAME]"
click at [141, 100] on link "[PERSON_NAME] Advertising" at bounding box center [156, 102] width 41 height 14
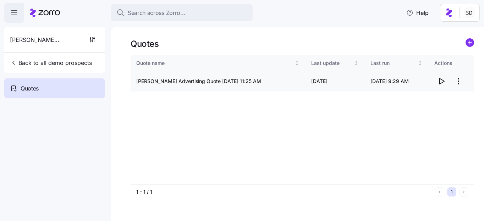
click at [439, 83] on icon "button" at bounding box center [441, 81] width 9 height 9
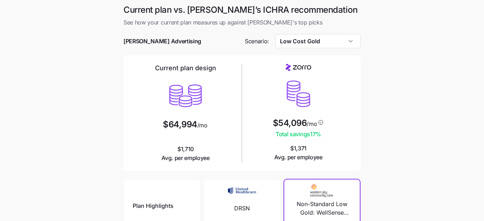
click at [343, 48] on div at bounding box center [241, 51] width 237 height 7
click at [343, 48] on input "Low Cost Gold" at bounding box center [317, 41] width 85 height 14
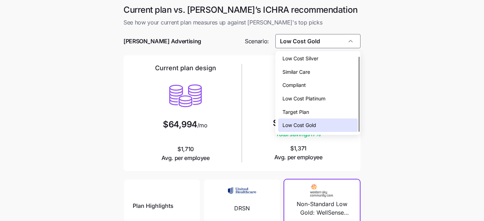
click at [341, 83] on div "Compliant" at bounding box center [318, 84] width 80 height 13
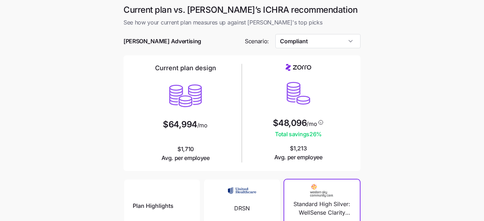
type input "Compliant"
click at [407, 89] on main "Current plan vs. [PERSON_NAME]’s ICHRA recommendation See how your current plan…" at bounding box center [242, 193] width 484 height 387
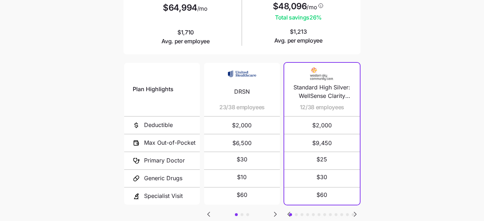
scroll to position [166, 0]
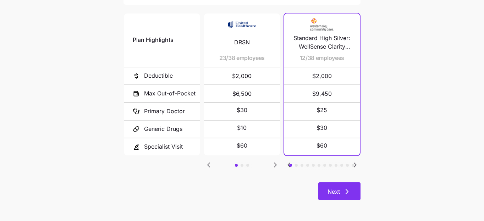
click at [341, 185] on button "Next" at bounding box center [339, 191] width 42 height 18
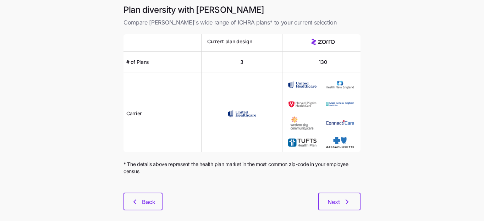
click at [132, 215] on div "Plan diversity with Zorro Compare [PERSON_NAME]'s wide range of ICHRA plans* to…" at bounding box center [242, 111] width 248 height 215
click at [137, 206] on button "Back" at bounding box center [142, 202] width 39 height 18
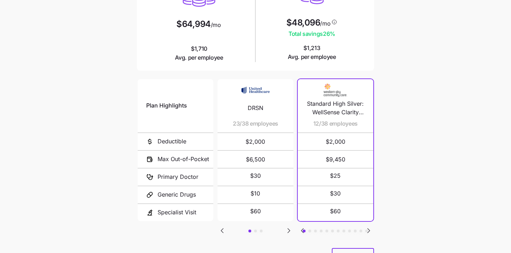
scroll to position [134, 0]
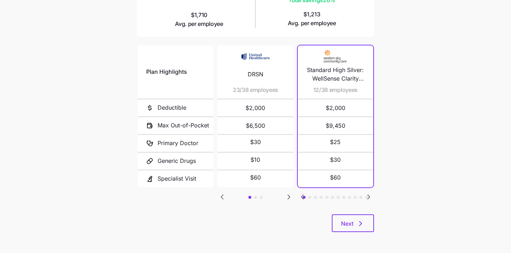
click at [289, 195] on icon "Go to next slide" at bounding box center [289, 197] width 2 height 4
click at [223, 195] on icon "Go to previous slide" at bounding box center [222, 197] width 2 height 4
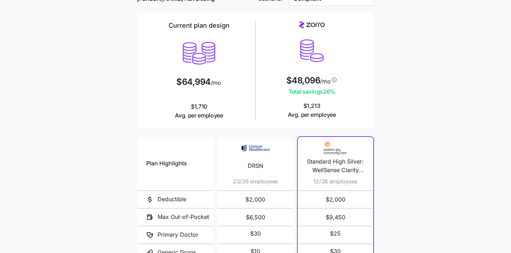
scroll to position [0, 0]
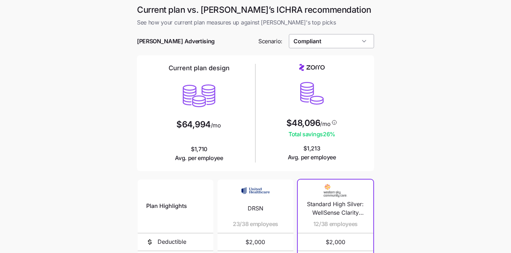
click at [333, 43] on input "Compliant" at bounding box center [331, 41] width 85 height 14
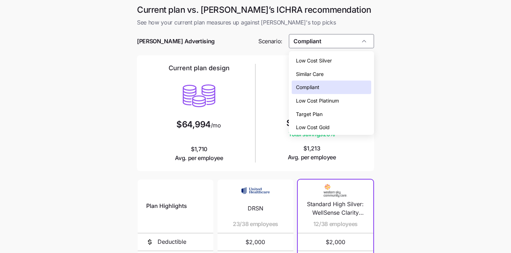
click at [333, 84] on div "Compliant" at bounding box center [331, 86] width 80 height 13
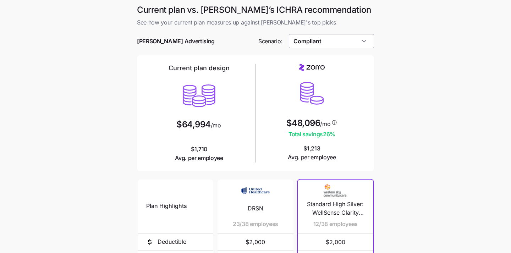
click at [337, 46] on input "Compliant" at bounding box center [331, 41] width 85 height 14
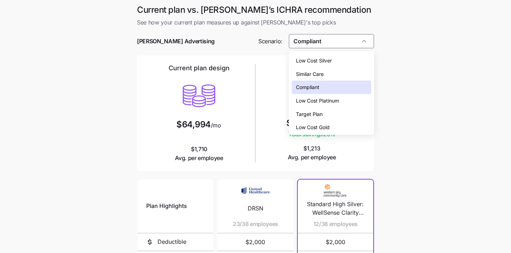
click at [339, 57] on div "Low Cost Silver" at bounding box center [331, 60] width 80 height 13
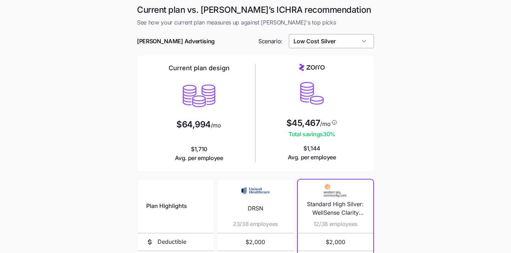
click at [346, 39] on input "Low Cost Silver" at bounding box center [331, 41] width 85 height 14
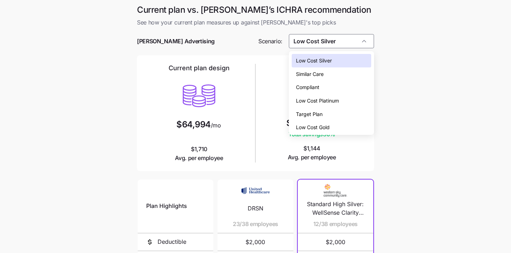
click at [337, 103] on span "Low Cost Platinum" at bounding box center [317, 101] width 43 height 8
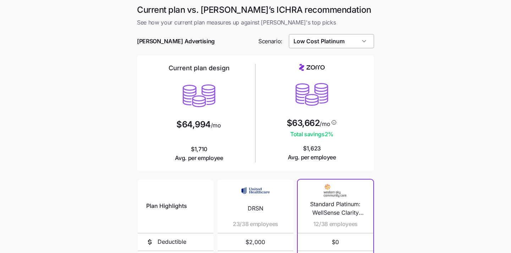
click at [344, 38] on input "Low Cost Platinum" at bounding box center [331, 41] width 85 height 14
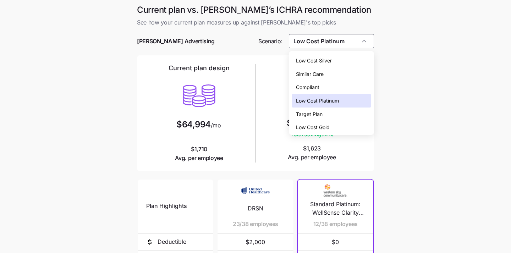
click at [339, 84] on div "Compliant" at bounding box center [331, 86] width 80 height 13
type input "Compliant"
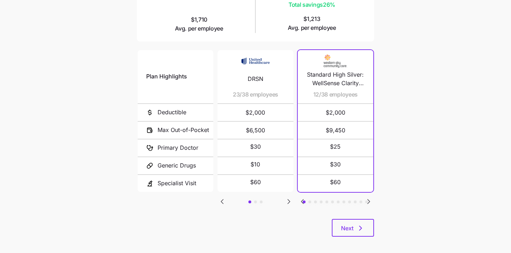
scroll to position [134, 0]
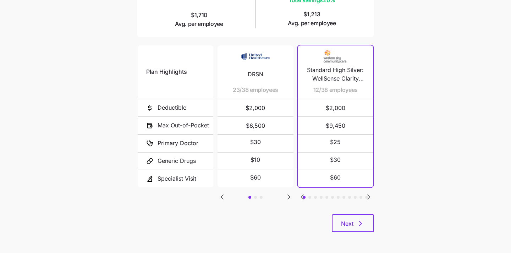
click at [371, 193] on icon "Go to next slide" at bounding box center [368, 197] width 9 height 9
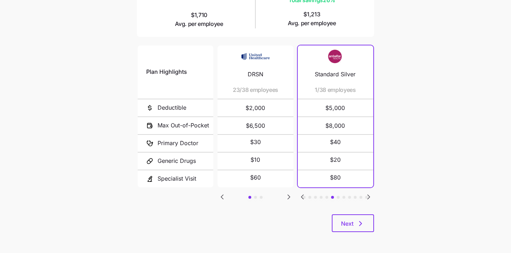
click at [371, 193] on icon "Go to next slide" at bounding box center [368, 197] width 9 height 9
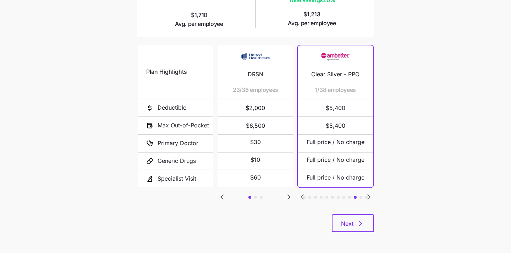
click at [371, 193] on icon "Go to next slide" at bounding box center [368, 197] width 9 height 9
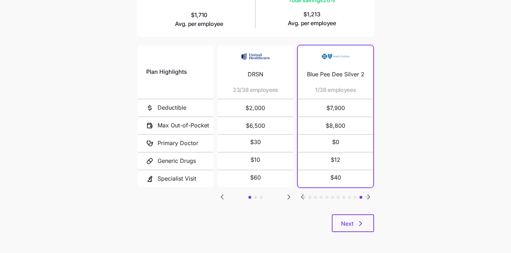
click at [371, 193] on icon "Go to next slide" at bounding box center [368, 197] width 9 height 9
click at [303, 194] on icon "Go to previous slide" at bounding box center [302, 197] width 9 height 9
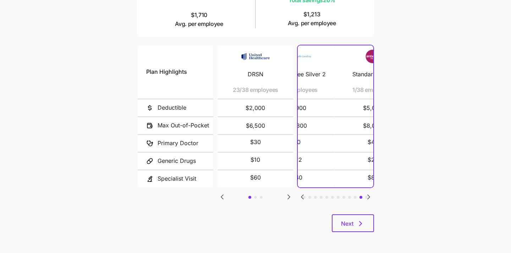
click at [303, 194] on icon "Go to previous slide" at bounding box center [302, 197] width 9 height 9
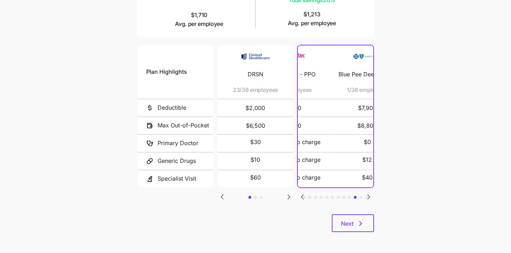
click at [303, 194] on icon "Go to previous slide" at bounding box center [302, 197] width 9 height 9
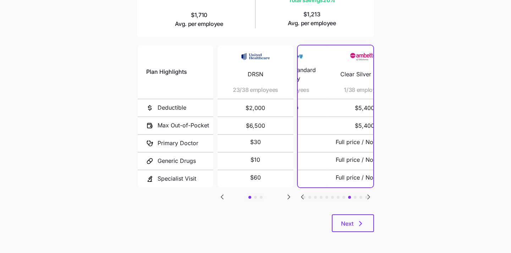
click at [303, 194] on icon "Go to previous slide" at bounding box center [302, 197] width 9 height 9
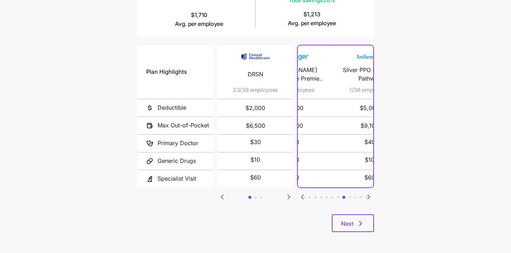
click at [303, 194] on icon "Go to previous slide" at bounding box center [302, 197] width 9 height 9
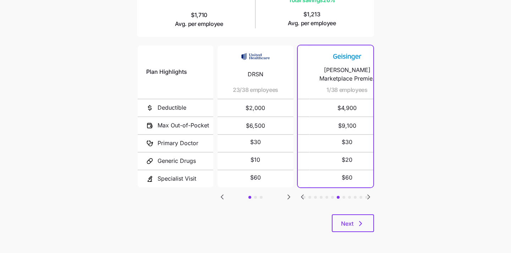
click at [303, 194] on icon "Go to previous slide" at bounding box center [302, 197] width 9 height 9
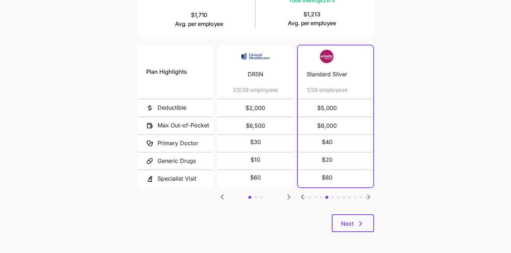
click at [303, 194] on icon "Go to previous slide" at bounding box center [302, 197] width 9 height 9
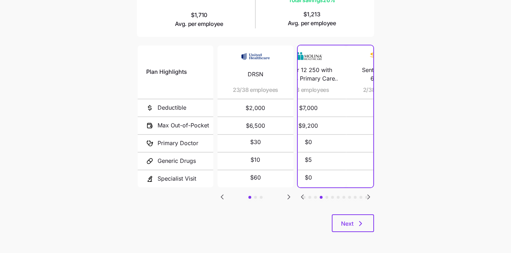
click at [303, 194] on icon "Go to previous slide" at bounding box center [302, 197] width 9 height 9
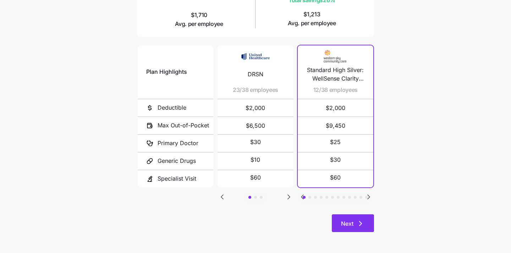
click at [357, 221] on icon "button" at bounding box center [360, 223] width 9 height 9
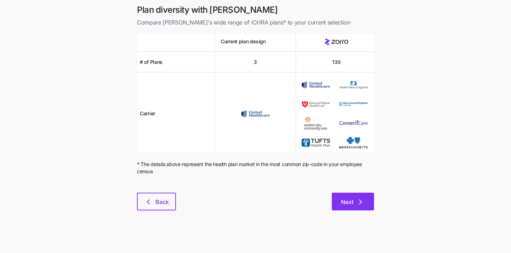
click at [353, 200] on span "Next" at bounding box center [347, 201] width 12 height 9
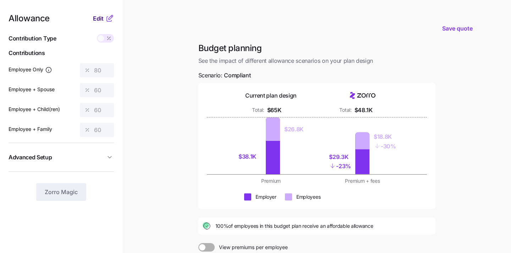
click at [95, 20] on span "Edit" at bounding box center [98, 18] width 11 height 9
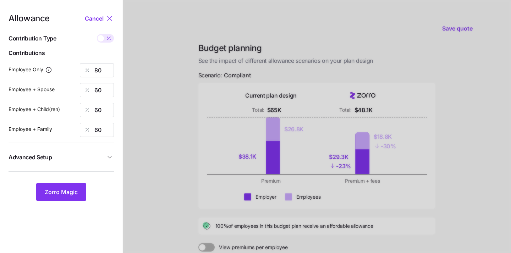
click at [108, 18] on icon at bounding box center [109, 18] width 9 height 9
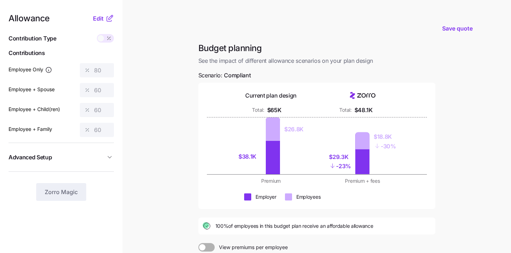
click at [103, 41] on div at bounding box center [105, 38] width 17 height 9
click at [99, 21] on span "Edit" at bounding box center [98, 18] width 11 height 9
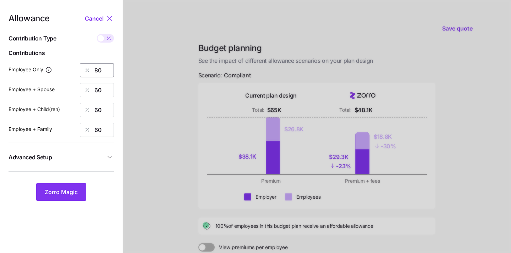
click at [105, 72] on input "80" at bounding box center [97, 70] width 34 height 14
type input "8"
type input "75"
click at [78, 93] on div "Employee + Spouse 60" at bounding box center [61, 90] width 105 height 14
click at [103, 90] on input "60" at bounding box center [97, 90] width 34 height 14
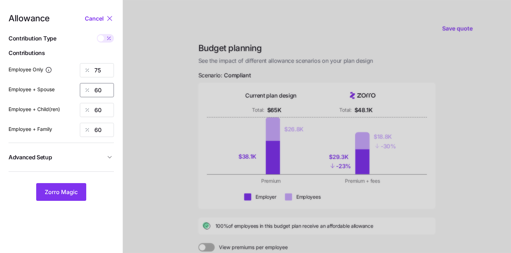
type input "6"
type input "50"
click at [78, 113] on div "Employee + Child(ren) 60" at bounding box center [61, 110] width 105 height 14
click at [94, 113] on div at bounding box center [87, 109] width 14 height 13
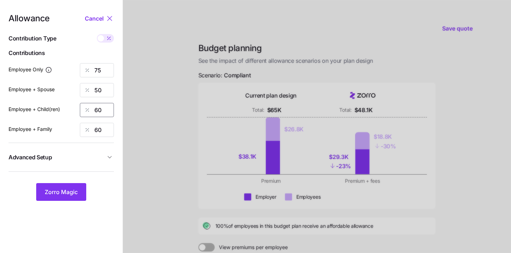
click at [102, 110] on input "60" at bounding box center [97, 110] width 34 height 14
type input "50"
click at [74, 123] on div "Employee + Family 60" at bounding box center [61, 130] width 105 height 14
click at [96, 128] on input "60" at bounding box center [97, 130] width 34 height 14
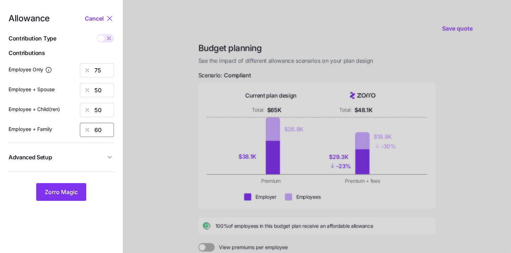
click at [96, 128] on input "60" at bounding box center [97, 130] width 34 height 14
type input "50"
click at [44, 198] on button "Zorro Magic" at bounding box center [61, 192] width 50 height 18
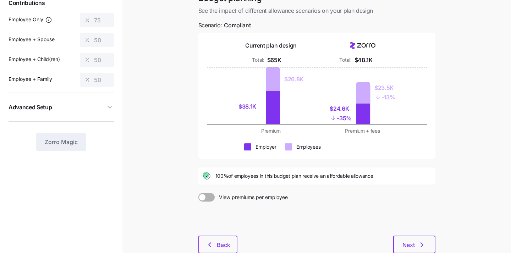
scroll to position [96, 0]
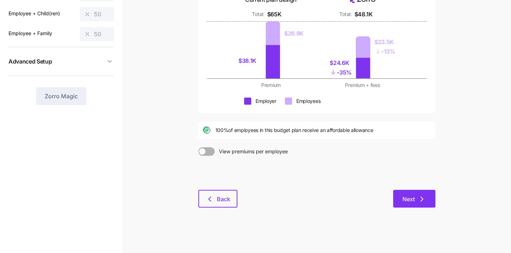
click at [405, 202] on span "Next" at bounding box center [408, 199] width 12 height 9
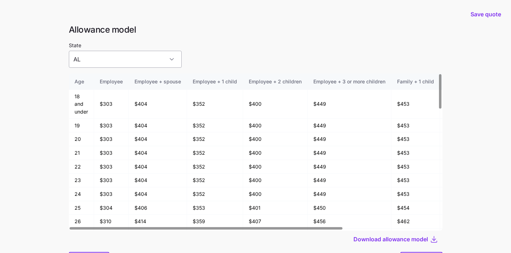
click at [140, 59] on input "AL" at bounding box center [125, 59] width 113 height 17
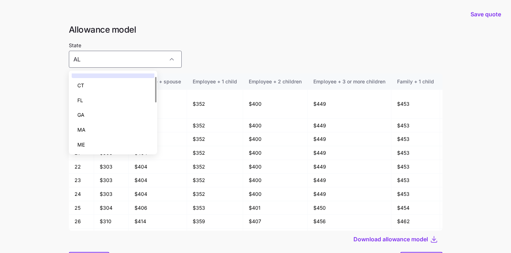
scroll to position [9, 0]
click at [132, 115] on div "GA" at bounding box center [113, 116] width 83 height 15
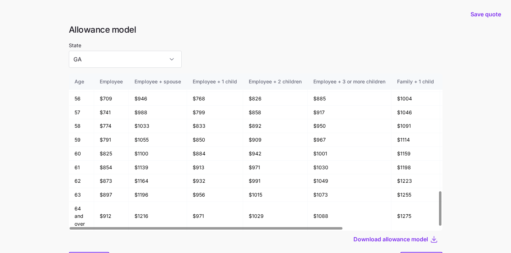
scroll to position [38, 0]
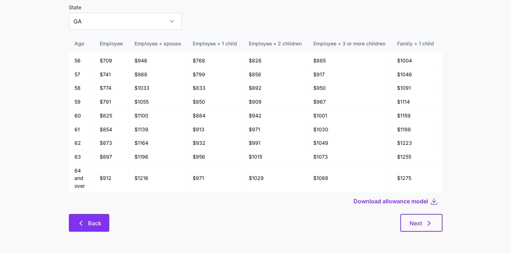
click at [85, 220] on span "Back" at bounding box center [89, 223] width 22 height 9
type input "AL"
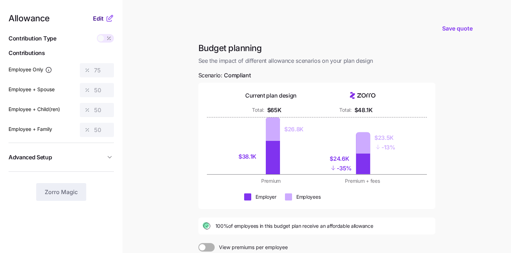
click at [96, 16] on span "Edit" at bounding box center [98, 18] width 11 height 9
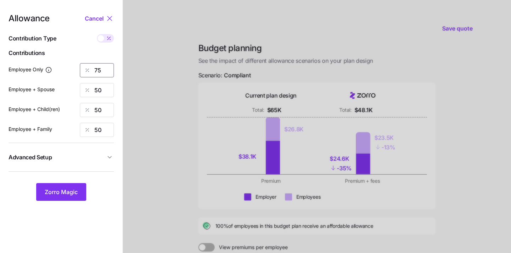
click at [101, 72] on input "75" at bounding box center [97, 70] width 34 height 14
type input "7"
type input "80"
click at [57, 194] on span "Zorro Magic" at bounding box center [61, 192] width 33 height 9
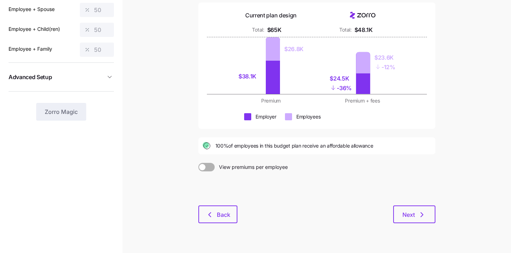
scroll to position [96, 0]
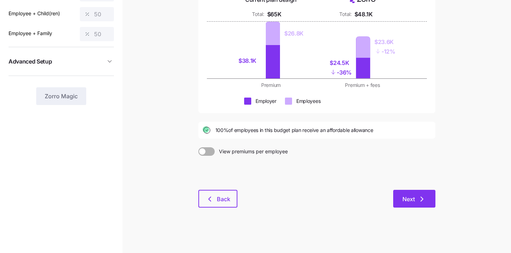
click at [423, 202] on icon "button" at bounding box center [421, 199] width 9 height 9
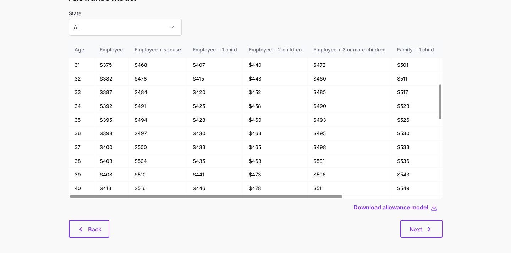
scroll to position [38, 0]
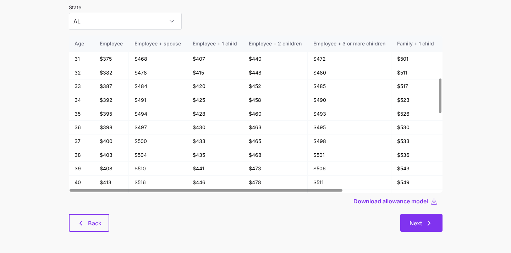
click at [425, 221] on icon "button" at bounding box center [428, 223] width 9 height 9
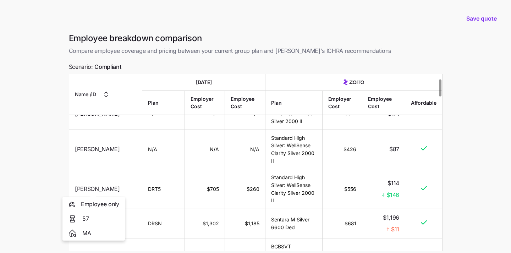
scroll to position [48, 0]
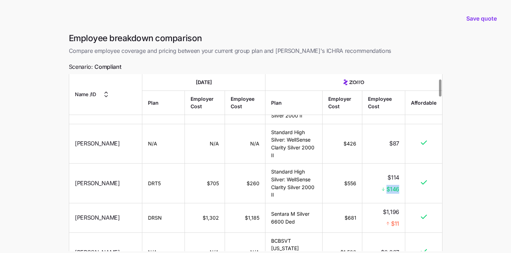
drag, startPoint x: 384, startPoint y: 190, endPoint x: 405, endPoint y: 191, distance: 21.6
click at [405, 191] on tr "Lisbeth Sheridan DRT5 $705 $260 Standard High Silver: WellSense Clarity Silver …" at bounding box center [255, 183] width 373 height 40
click at [442, 191] on div "Employee breakdown comparison Compare employee coverage and pricing between you…" at bounding box center [255, 168] width 385 height 270
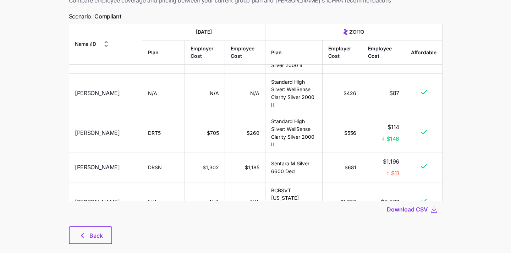
scroll to position [52, 0]
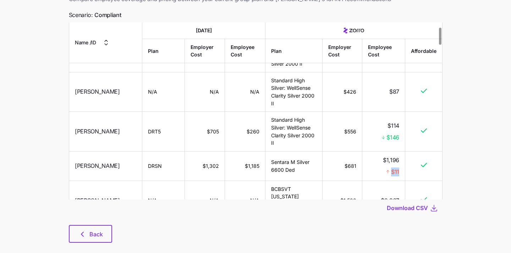
drag, startPoint x: 388, startPoint y: 170, endPoint x: 402, endPoint y: 170, distance: 14.9
click at [402, 170] on td "$1,196 $11" at bounding box center [383, 165] width 43 height 29
click at [416, 171] on td at bounding box center [423, 165] width 37 height 29
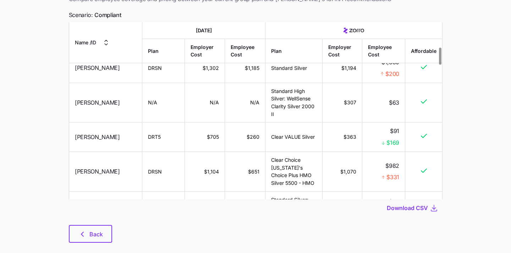
scroll to position [255, 0]
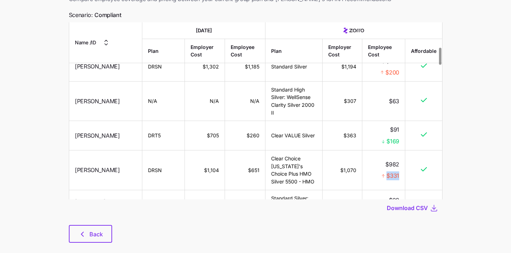
drag, startPoint x: 401, startPoint y: 167, endPoint x: 382, endPoint y: 167, distance: 19.5
click at [382, 167] on td "$982 $331" at bounding box center [383, 170] width 43 height 40
click at [413, 170] on td at bounding box center [423, 170] width 37 height 40
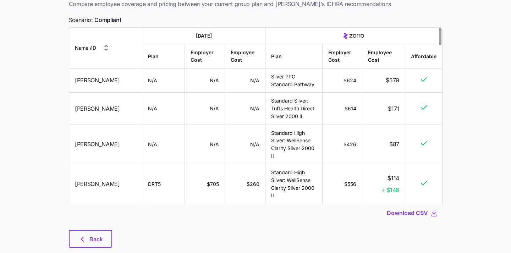
scroll to position [0, 0]
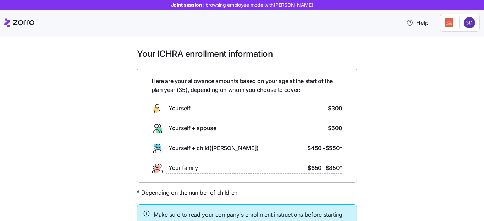
scroll to position [63, 0]
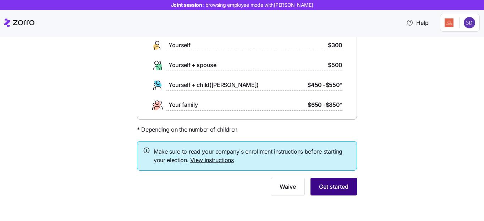
click at [336, 189] on span "Get started" at bounding box center [333, 186] width 29 height 9
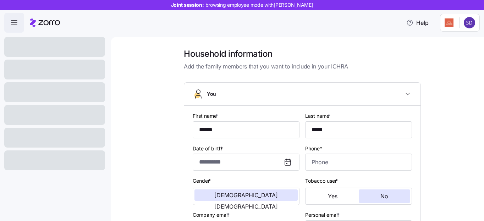
type input "**********"
type input "[PHONE_NUMBER]"
type input "[DEMOGRAPHIC_DATA] citizen"
type input "Married"
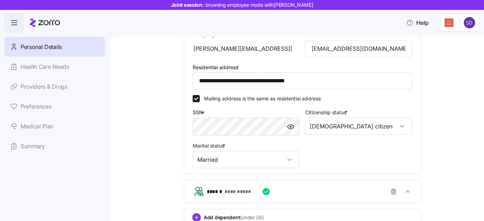
scroll to position [235, 0]
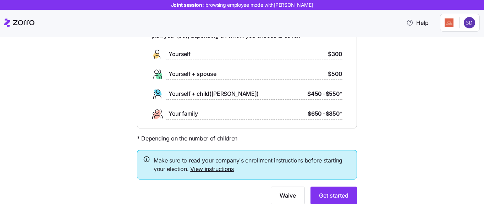
scroll to position [53, 0]
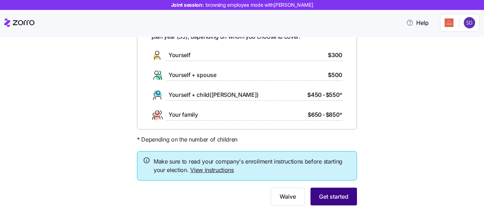
click at [333, 197] on span "Get started" at bounding box center [333, 196] width 29 height 9
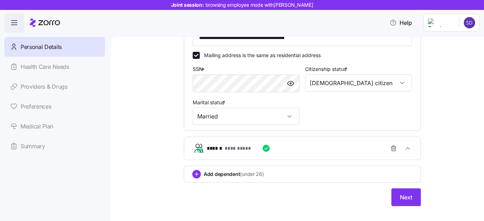
scroll to position [235, 0]
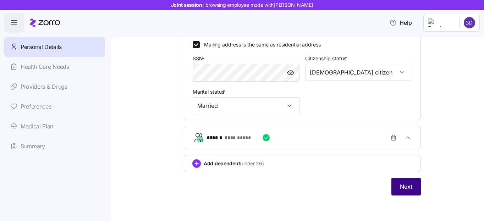
click at [398, 186] on button "Next" at bounding box center [405, 187] width 29 height 18
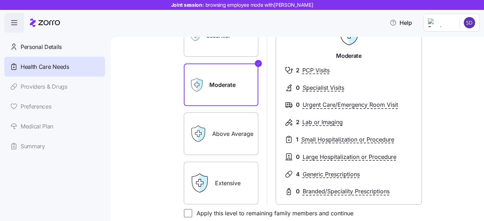
scroll to position [84, 0]
click at [231, 165] on label "Extensive" at bounding box center [221, 182] width 74 height 43
click at [0, 0] on input "Extensive" at bounding box center [0, 0] width 0 height 0
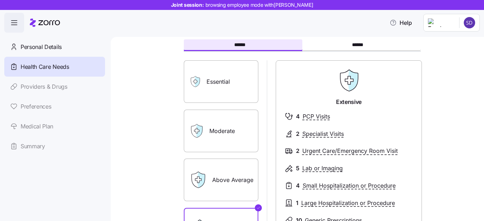
scroll to position [36, 0]
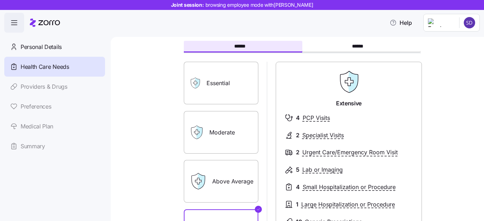
click at [229, 84] on label "Essential" at bounding box center [221, 83] width 74 height 43
click at [0, 0] on input "Essential" at bounding box center [0, 0] width 0 height 0
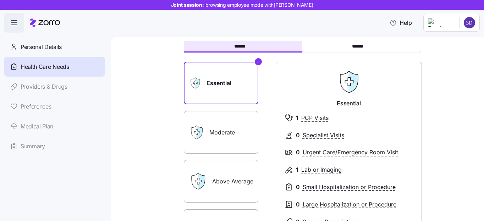
click at [225, 129] on label "Moderate" at bounding box center [221, 132] width 74 height 43
click at [0, 0] on input "Moderate" at bounding box center [0, 0] width 0 height 0
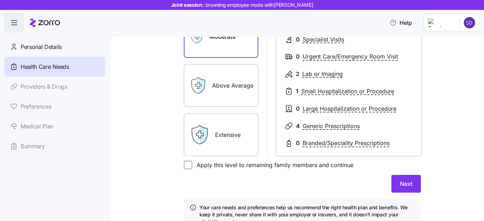
scroll to position [168, 0]
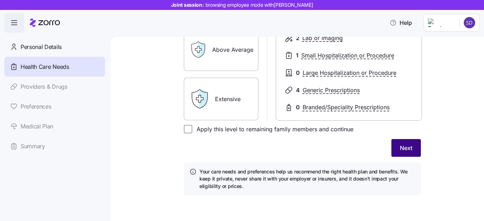
click at [404, 152] on button "Next" at bounding box center [405, 148] width 29 height 18
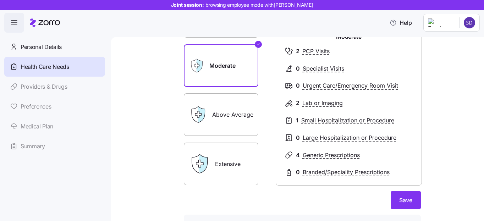
scroll to position [158, 0]
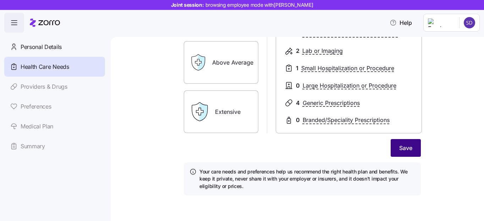
click at [394, 150] on button "Save" at bounding box center [405, 148] width 30 height 18
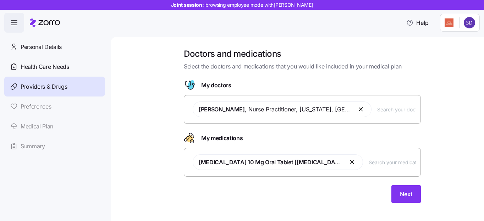
click at [377, 113] on input "text" at bounding box center [396, 109] width 39 height 8
click at [377, 108] on input "text" at bounding box center [396, 109] width 39 height 8
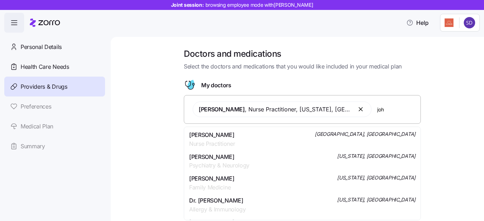
click at [156, 116] on div "Doctors and medications Select the doctors and medications that you would like …" at bounding box center [301, 129] width 343 height 163
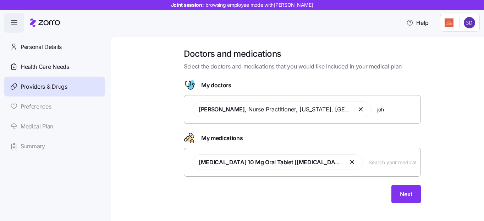
scroll to position [7, 0]
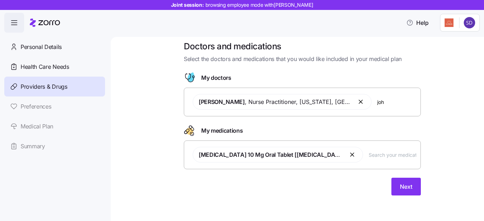
click at [318, 153] on div "[MEDICAL_DATA] 10 Mg Oral Tablet [[MEDICAL_DATA]]" at bounding box center [302, 155] width 228 height 24
click at [380, 102] on input "joh" at bounding box center [396, 102] width 39 height 8
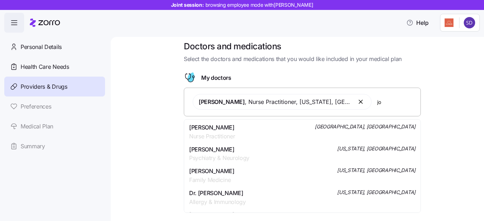
type input "j"
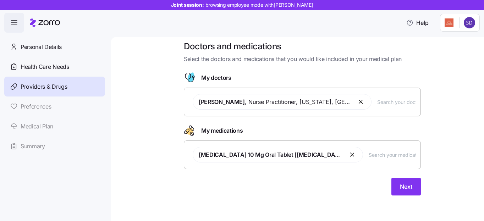
click at [175, 92] on div "Doctors and medications Select the doctors and medications that you would like …" at bounding box center [301, 122] width 343 height 163
click at [402, 184] on span "Next" at bounding box center [406, 186] width 12 height 9
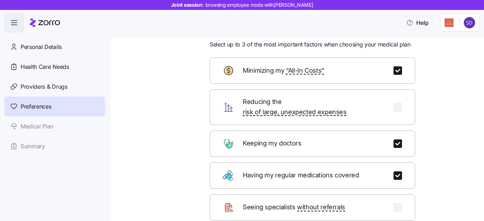
scroll to position [92, 0]
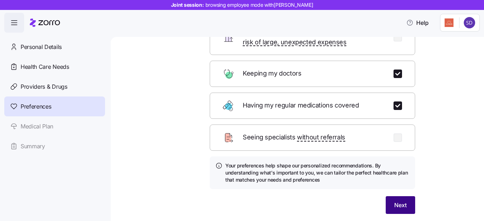
click at [391, 196] on button "Next" at bounding box center [399, 205] width 29 height 18
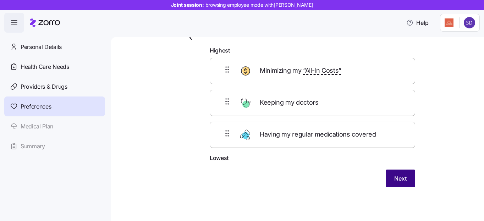
click at [402, 183] on button "Next" at bounding box center [399, 178] width 29 height 18
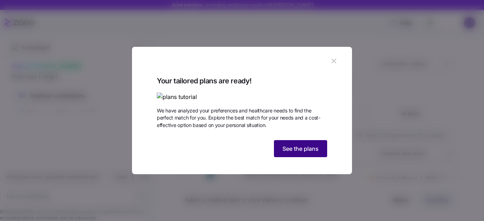
click at [312, 153] on span "See the plans" at bounding box center [300, 148] width 36 height 9
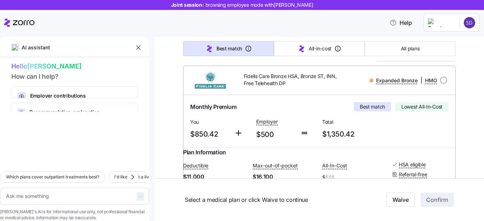
scroll to position [101, 0]
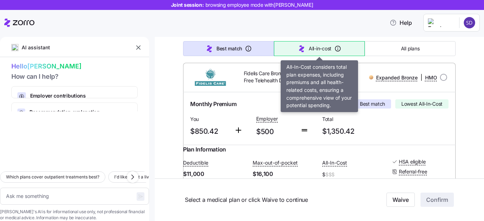
click at [325, 47] on span "All-in-cost" at bounding box center [319, 48] width 23 height 7
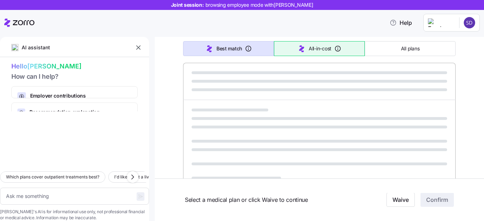
type textarea "x"
type input "Sorted by: All-in-cost"
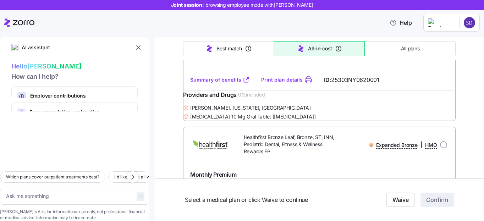
scroll to position [652, 0]
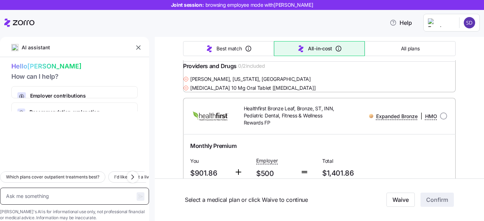
click at [59, 188] on textarea at bounding box center [74, 196] width 149 height 17
type textarea "x"
type textarea "W"
type textarea "x"
type textarea "Wh"
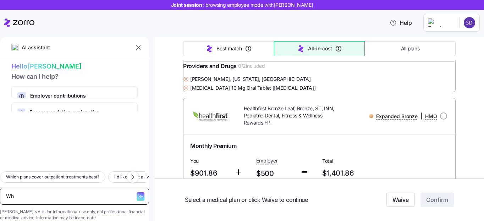
type textarea "x"
type textarea "Wha"
type textarea "x"
type textarea "Wh"
type textarea "x"
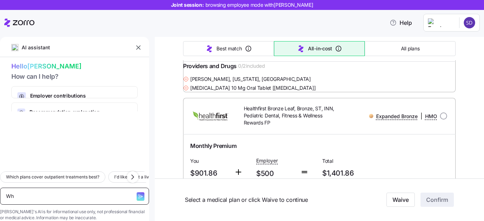
type textarea "W"
type textarea "x"
type textarea "D"
type textarea "x"
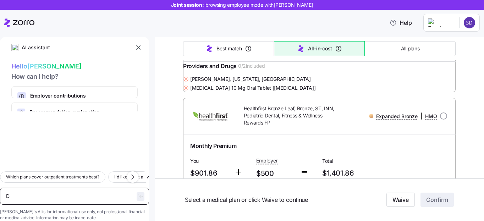
type textarea "Do"
type textarea "x"
type textarea "Do"
type textarea "x"
type textarea "Do th"
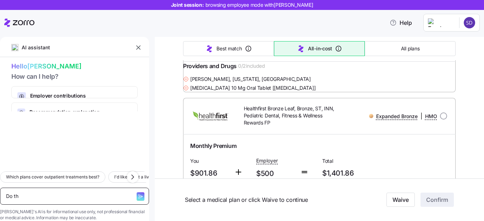
type textarea "x"
type textarea "Do the"
type textarea "x"
type textarea "Do thes"
type textarea "x"
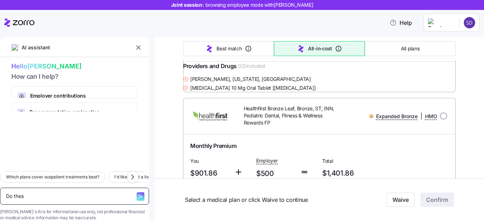
type textarea "Do these"
type textarea "x"
type textarea "Do these"
type textarea "x"
type textarea "Do these pk"
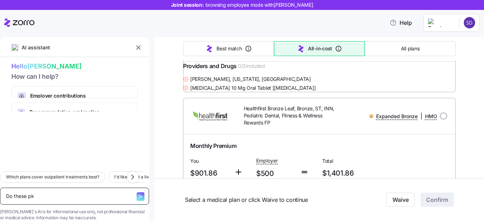
type textarea "x"
type textarea "Do these pka"
type textarea "x"
type textarea "Do these pk"
type textarea "x"
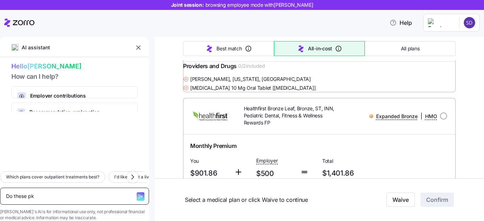
type textarea "Do these p"
type textarea "x"
type textarea "Do these pl"
type textarea "x"
type textarea "Do these pla"
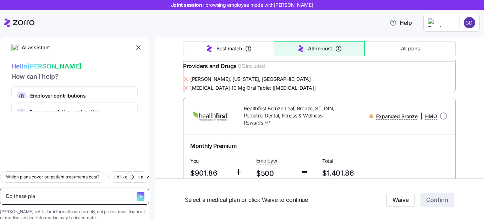
type textarea "x"
type textarea "Do these plan"
type textarea "x"
type textarea "Do these plans"
type textarea "x"
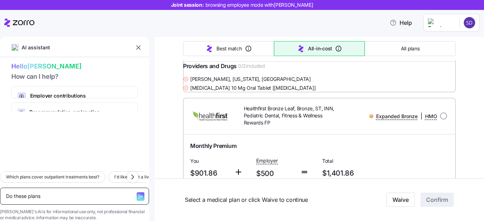
type textarea "Do these plans"
type textarea "x"
type textarea "Do these plans v"
type textarea "x"
type textarea "Do these plans vo"
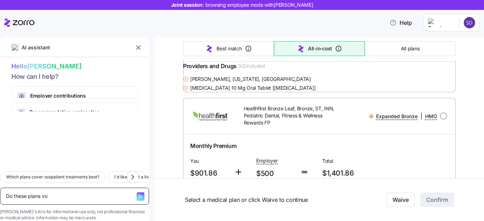
type textarea "x"
type textarea "Do these plans v"
type textarea "x"
type textarea "Do these plans"
type textarea "x"
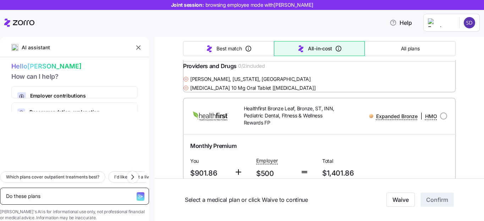
type textarea "Do these plans c"
type textarea "x"
type textarea "Do these plans co"
type textarea "x"
type textarea "Do these plans cov"
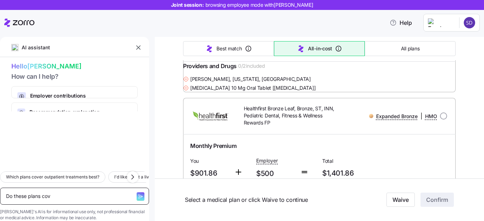
type textarea "x"
type textarea "Do these plans cove"
type textarea "x"
type textarea "Do these plans cover"
type textarea "x"
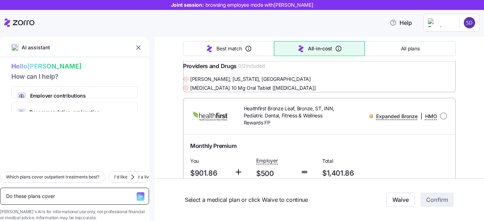
type textarea "Do these plans cover"
type textarea "x"
type textarea "Do these plans cover d"
type textarea "x"
type textarea "Do these plans cover de"
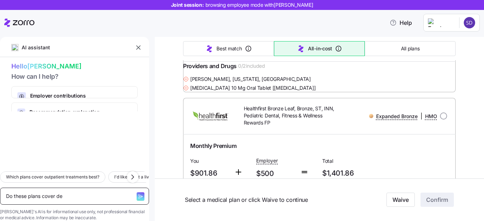
type textarea "x"
type textarea "Do these plans cover den"
type textarea "x"
type textarea "Do these plans cover dent"
type textarea "x"
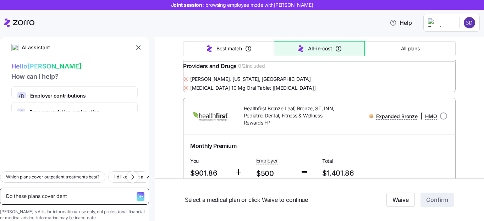
type textarea "Do these plans cover denta"
type textarea "x"
type textarea "Do these plans cover dental"
type textarea "x"
type textarea "Do these plans cover dental a"
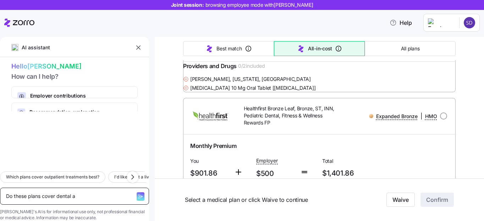
type textarea "x"
type textarea "Do these plans cover dental and"
type textarea "x"
type textarea "Do these plans cover dental and"
type textarea "x"
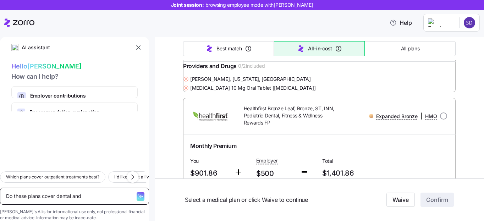
type textarea "Do these plans cover dental and v"
type textarea "x"
type textarea "Do these plans cover dental and vi"
type textarea "x"
type textarea "Do these plans cover dental and vis"
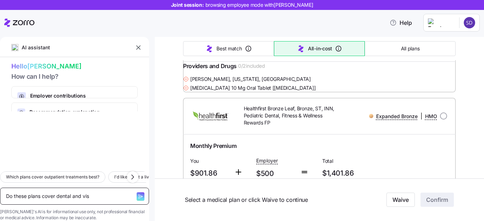
type textarea "x"
type textarea "Do these plans cover dental and visi"
type textarea "x"
type textarea "Do these plans cover dental and visio"
type textarea "x"
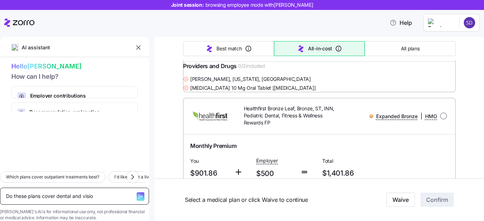
type textarea "Do these plans cover dental and vision"
type textarea "x"
type textarea "Do these plans cover dental and vision?"
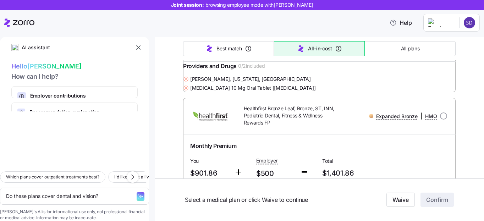
type textarea "x"
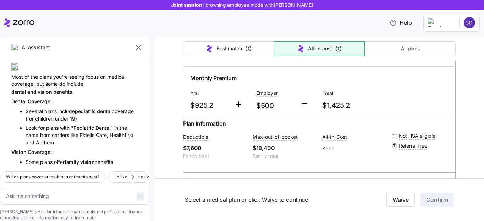
scroll to position [921, 0]
type textarea "x"
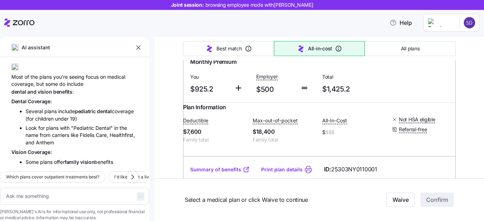
scroll to position [940, 0]
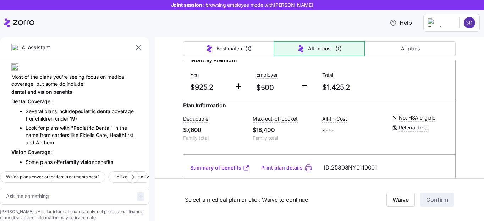
click at [446, 34] on input "radio" at bounding box center [443, 30] width 7 height 7
radio input "true"
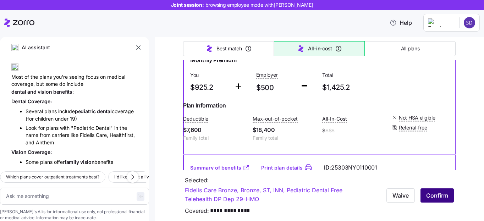
click at [438, 196] on span "Confirm" at bounding box center [437, 195] width 22 height 9
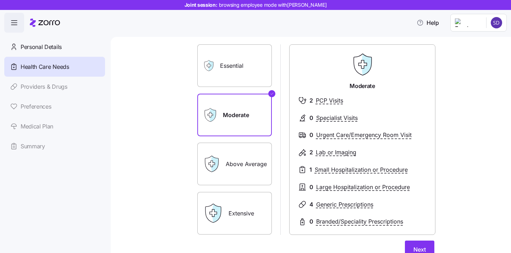
scroll to position [59, 0]
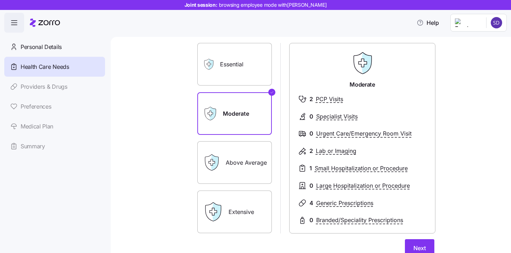
click at [244, 74] on label "Essential" at bounding box center [234, 64] width 74 height 43
click at [0, 0] on input "Essential" at bounding box center [0, 0] width 0 height 0
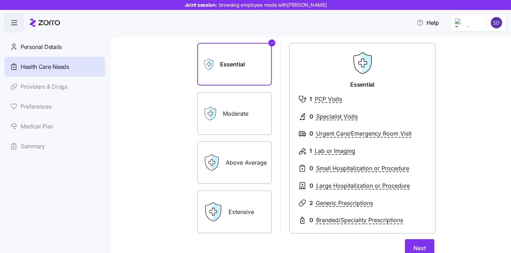
click at [231, 221] on label "Extensive" at bounding box center [234, 211] width 74 height 43
click at [0, 0] on input "Extensive" at bounding box center [0, 0] width 0 height 0
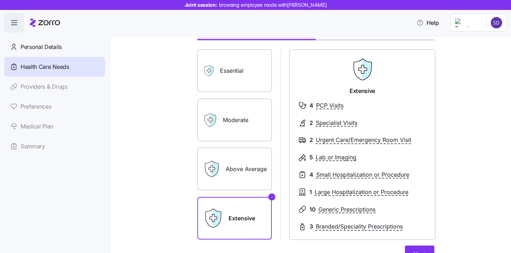
scroll to position [54, 0]
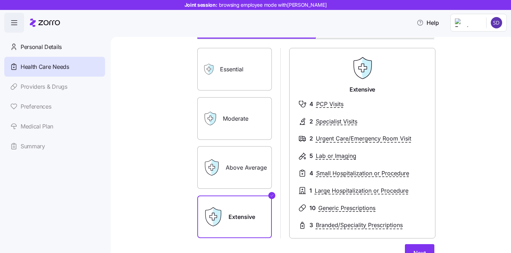
click at [232, 122] on label "Moderate" at bounding box center [234, 118] width 74 height 43
click at [0, 0] on input "Moderate" at bounding box center [0, 0] width 0 height 0
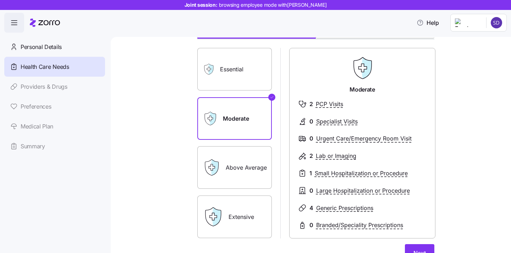
scroll to position [81, 0]
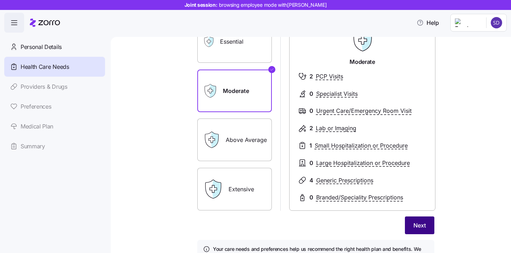
click at [430, 221] on button "Next" at bounding box center [419, 225] width 29 height 18
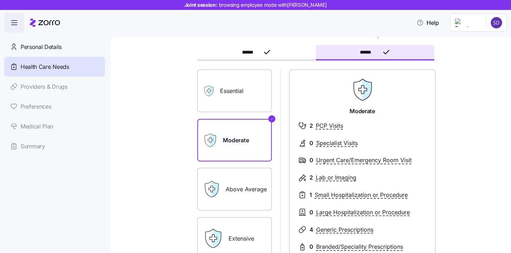
scroll to position [10, 0]
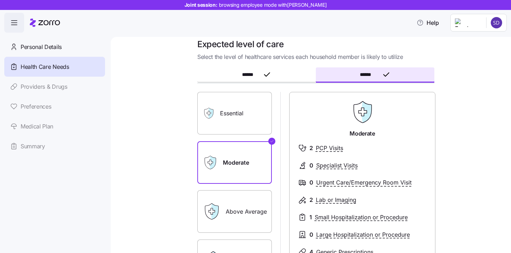
click at [241, 102] on label "Essential" at bounding box center [234, 113] width 74 height 43
click at [0, 0] on input "Essential" at bounding box center [0, 0] width 0 height 0
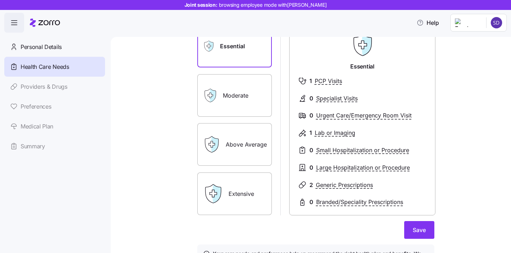
scroll to position [79, 0]
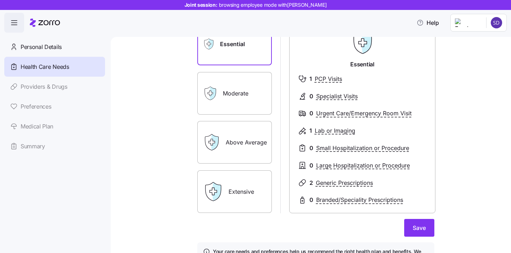
click at [255, 181] on label "Extensive" at bounding box center [234, 191] width 74 height 43
click at [0, 0] on input "Extensive" at bounding box center [0, 0] width 0 height 0
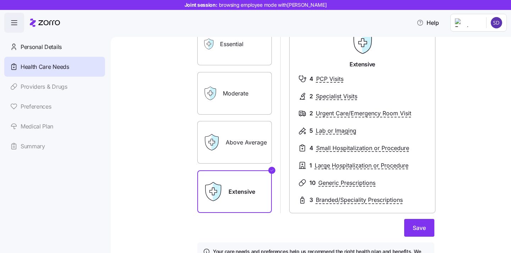
click at [222, 54] on label "Essential" at bounding box center [234, 44] width 74 height 43
click at [0, 0] on input "Essential" at bounding box center [0, 0] width 0 height 0
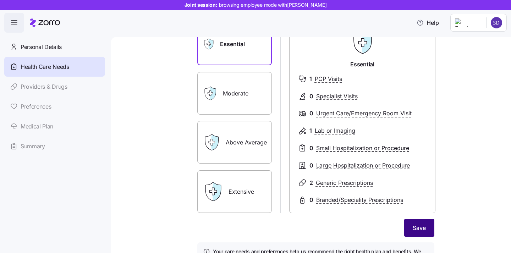
click at [415, 221] on span "Save" at bounding box center [418, 227] width 13 height 9
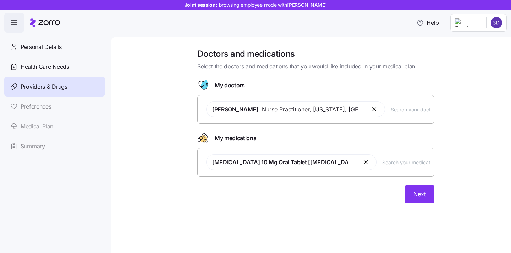
click at [390, 111] on input "text" at bounding box center [409, 109] width 39 height 8
click at [382, 160] on input "text" at bounding box center [406, 162] width 48 height 8
click at [413, 195] on span "Next" at bounding box center [419, 194] width 12 height 9
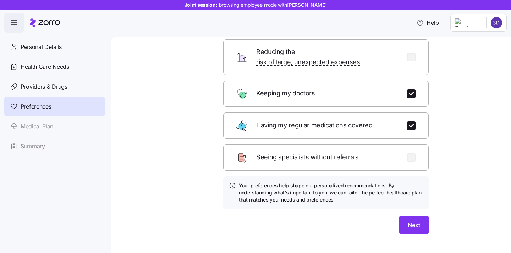
scroll to position [73, 0]
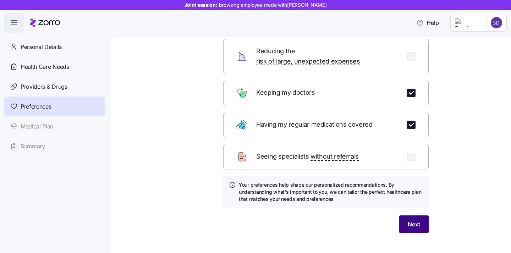
click at [412, 220] on span "Next" at bounding box center [413, 224] width 12 height 9
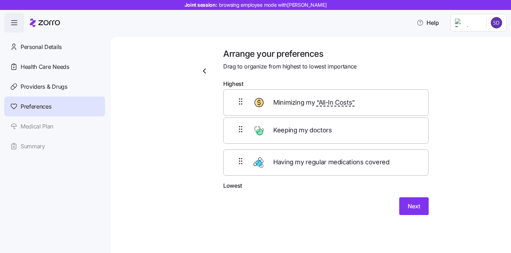
scroll to position [0, 0]
drag, startPoint x: 317, startPoint y: 110, endPoint x: 318, endPoint y: 140, distance: 29.8
click at [318, 140] on div "Minimizing my “All-In Costs” Keeping my doctors Having my regular medications c…" at bounding box center [325, 136] width 205 height 90
drag, startPoint x: 312, startPoint y: 108, endPoint x: 312, endPoint y: 137, distance: 28.7
click at [312, 137] on div "Keeping my doctors Minimizing my “All-In Costs” Having my regular medications c…" at bounding box center [325, 136] width 205 height 90
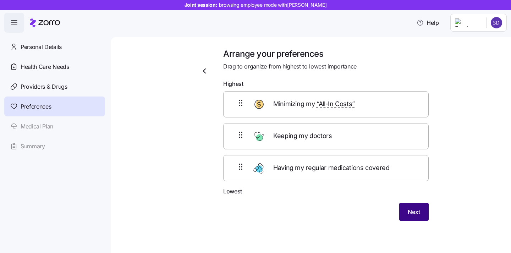
click at [406, 219] on button "Next" at bounding box center [413, 212] width 29 height 18
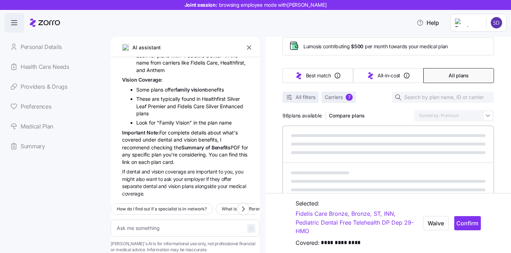
scroll to position [38, 0]
click at [469, 221] on button "Confirm" at bounding box center [467, 223] width 27 height 14
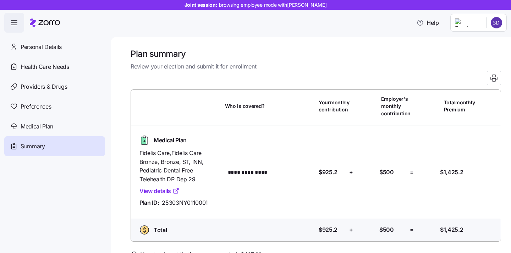
scroll to position [13, 0]
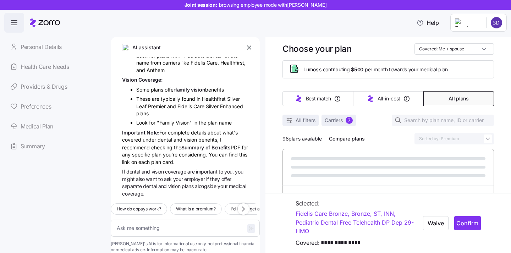
scroll to position [16, 0]
click at [250, 51] on icon "button" at bounding box center [248, 47] width 7 height 7
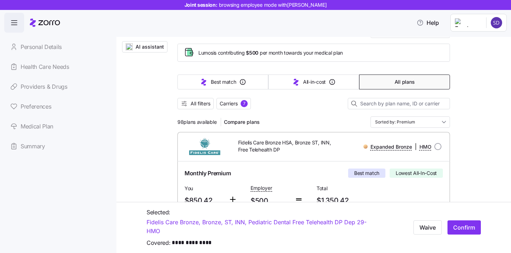
scroll to position [38, 0]
drag, startPoint x: 172, startPoint y: 121, endPoint x: 203, endPoint y: 121, distance: 30.8
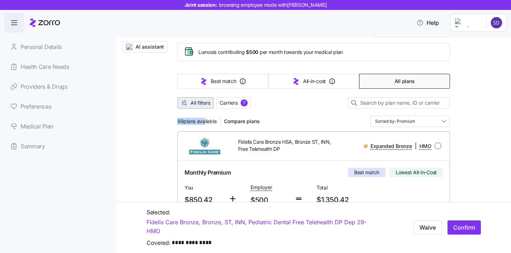
click at [193, 103] on span "All filters" at bounding box center [200, 102] width 20 height 7
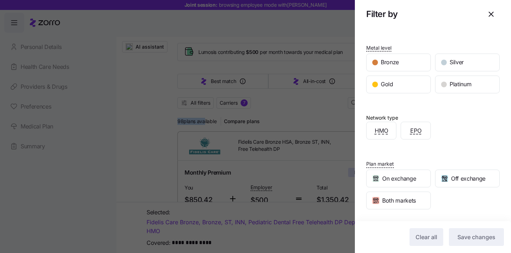
scroll to position [104, 0]
click at [144, 152] on div at bounding box center [255, 126] width 511 height 253
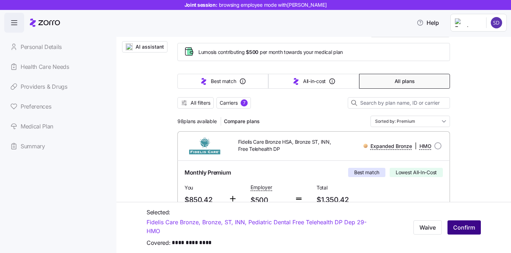
click at [473, 221] on span "Confirm" at bounding box center [464, 227] width 22 height 9
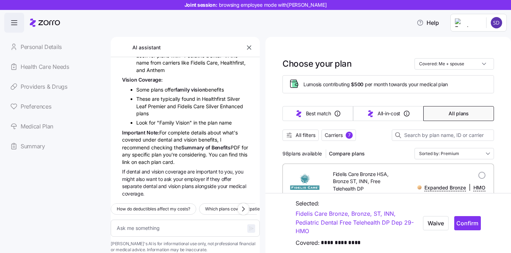
scroll to position [121, 0]
drag, startPoint x: 204, startPoint y: 87, endPoint x: 252, endPoint y: 88, distance: 47.9
click at [252, 88] on div "S D Do these plans cover dental and vision? Most of the plans you're seeing foc…" at bounding box center [185, 127] width 149 height 140
drag, startPoint x: 139, startPoint y: 97, endPoint x: 169, endPoint y: 97, distance: 29.8
click at [169, 97] on span "These are typically found in Healthfirst Silver Leaf Premier and Fidelis Care S…" at bounding box center [189, 106] width 107 height 21
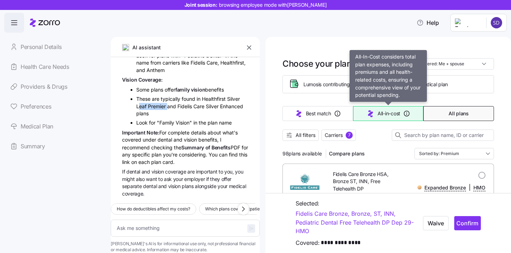
click at [407, 108] on button "All-in-cost" at bounding box center [388, 113] width 71 height 15
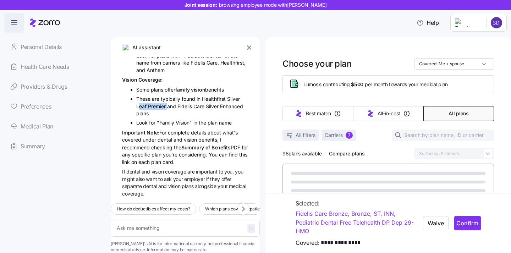
type textarea "x"
type input "Sorted by: All-in-cost"
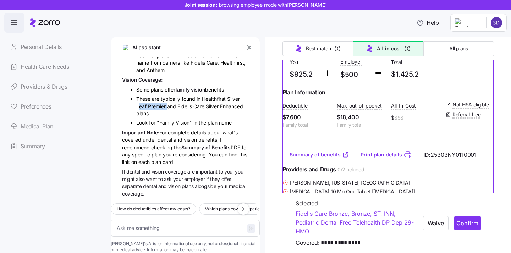
scroll to position [982, 0]
click at [477, 221] on span "Confirm" at bounding box center [467, 223] width 22 height 9
type textarea "x"
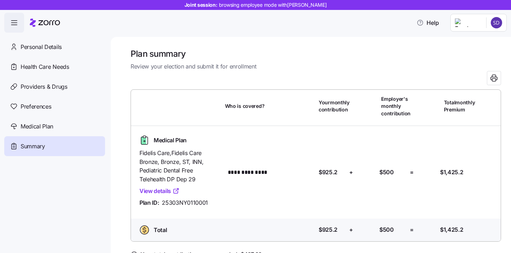
scroll to position [40, 0]
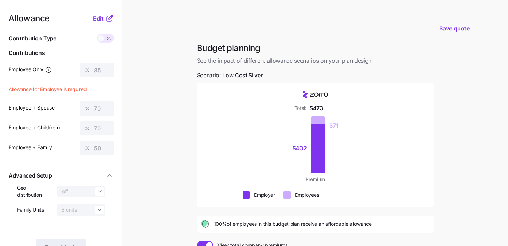
scroll to position [30, 0]
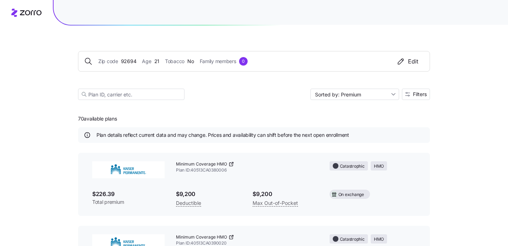
scroll to position [379, 0]
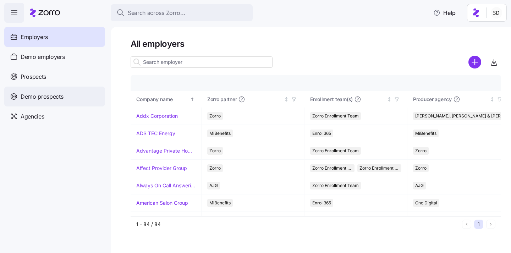
click at [17, 94] on icon at bounding box center [14, 96] width 8 height 9
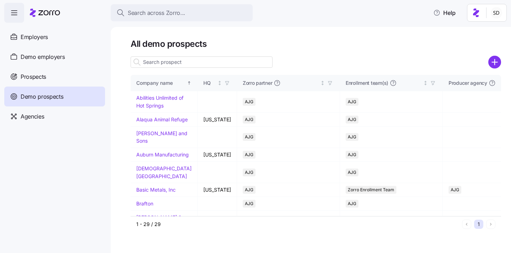
click at [176, 63] on input at bounding box center [201, 61] width 142 height 11
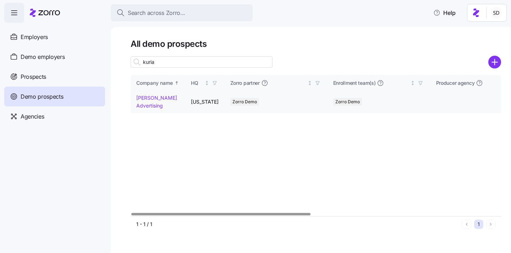
type input "kuria"
click at [149, 98] on link "[PERSON_NAME] Advertising" at bounding box center [156, 102] width 41 height 14
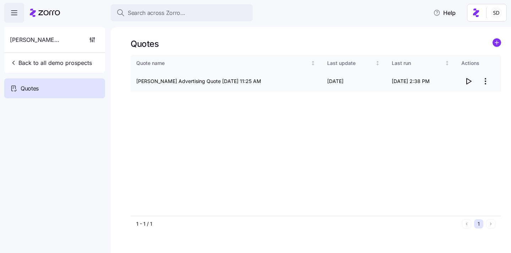
click at [469, 82] on icon "button" at bounding box center [468, 81] width 5 height 6
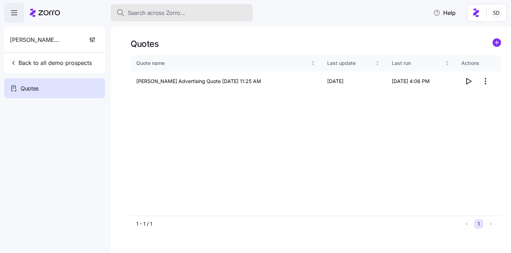
click at [139, 12] on span "Search across Zorro..." at bounding box center [156, 13] width 57 height 9
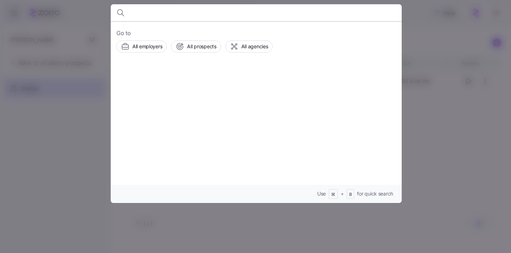
click at [465, 94] on div at bounding box center [255, 126] width 511 height 253
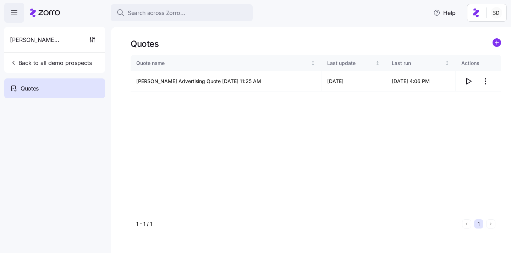
click at [27, 87] on span "Quotes" at bounding box center [30, 88] width 18 height 9
click at [27, 55] on div "Kurian's Advertising Back to all demo prospects" at bounding box center [54, 50] width 101 height 46
click at [28, 90] on span "Quotes" at bounding box center [30, 88] width 18 height 9
click at [68, 58] on button "Back to all demo prospects" at bounding box center [51, 63] width 88 height 14
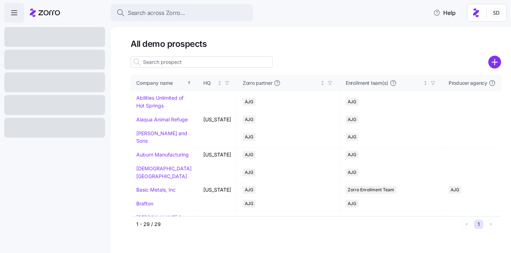
click at [167, 60] on input at bounding box center [201, 61] width 142 height 11
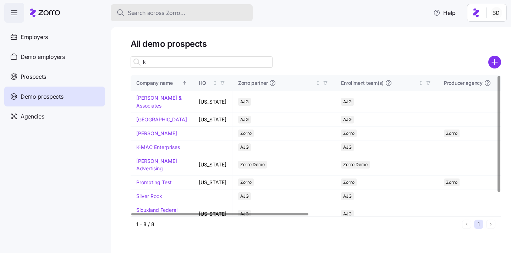
type input "k"
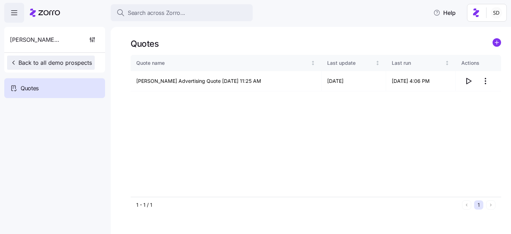
click at [17, 62] on span "Back to all demo prospects" at bounding box center [51, 63] width 82 height 9
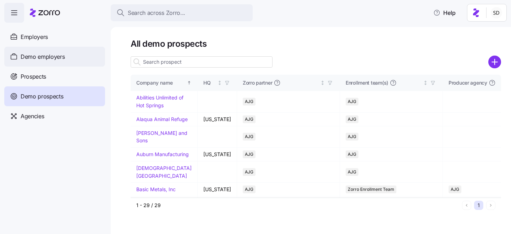
click at [23, 59] on span "Demo employers" at bounding box center [43, 56] width 44 height 9
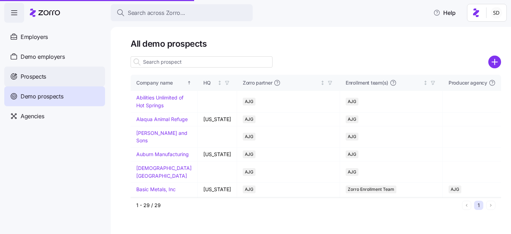
click at [23, 74] on span "Prospects" at bounding box center [34, 76] width 26 height 9
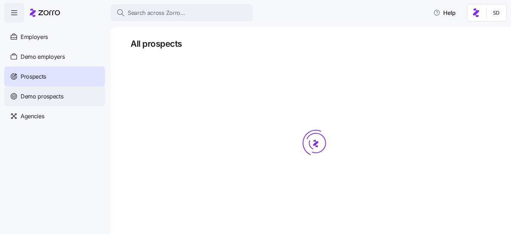
click at [24, 90] on div "Demo prospects" at bounding box center [54, 97] width 101 height 20
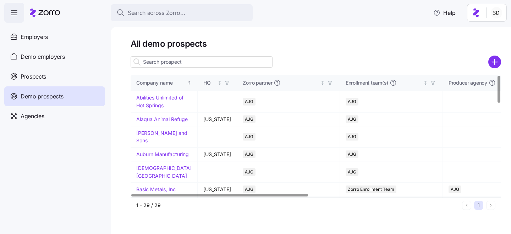
click at [162, 62] on input at bounding box center [201, 61] width 142 height 11
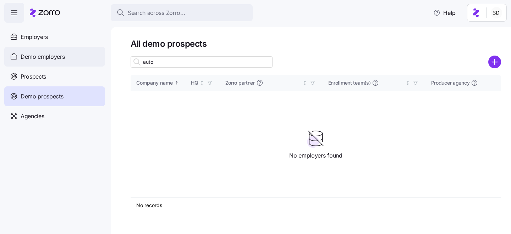
type input "auto"
click at [66, 62] on div "Demo employers" at bounding box center [54, 57] width 101 height 20
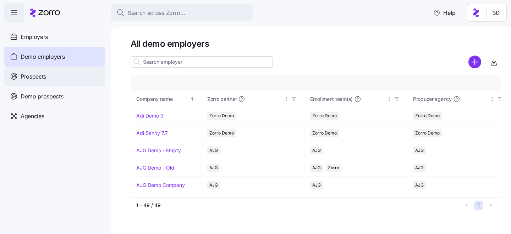
click at [65, 76] on div "Prospects" at bounding box center [54, 77] width 101 height 20
click at [162, 61] on input at bounding box center [201, 61] width 142 height 11
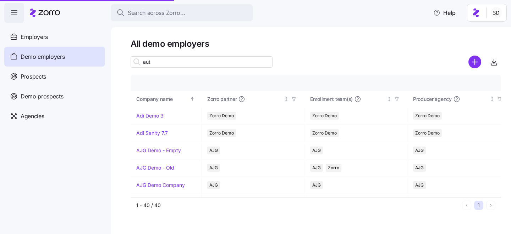
type input "auto"
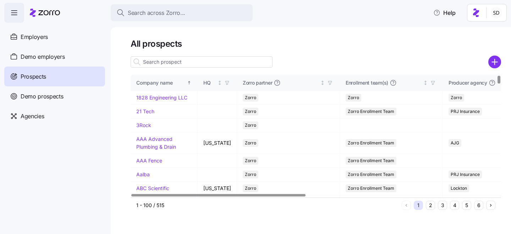
click at [160, 63] on input at bounding box center [201, 61] width 142 height 11
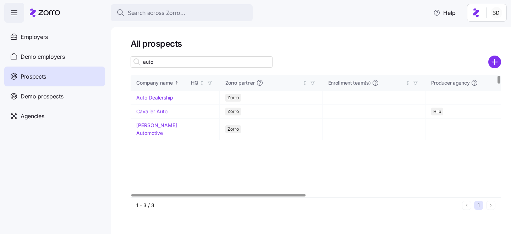
click at [152, 61] on input "auto" at bounding box center [201, 61] width 142 height 11
type input "auto"
drag, startPoint x: 140, startPoint y: 99, endPoint x: 136, endPoint y: 104, distance: 6.0
click at [140, 99] on link "Auto Dealership" at bounding box center [154, 98] width 37 height 6
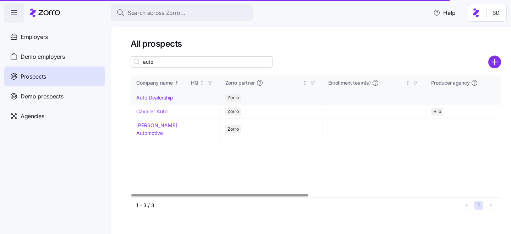
click at [138, 99] on link "Auto Dealership" at bounding box center [154, 98] width 37 height 6
click at [141, 99] on link "Auto Dealership" at bounding box center [154, 98] width 37 height 6
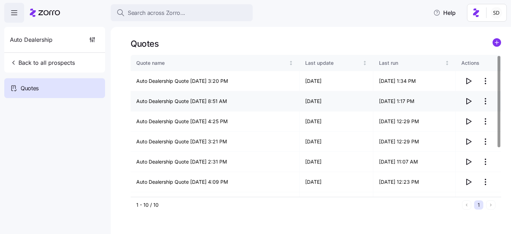
click at [468, 103] on icon "button" at bounding box center [468, 101] width 9 height 9
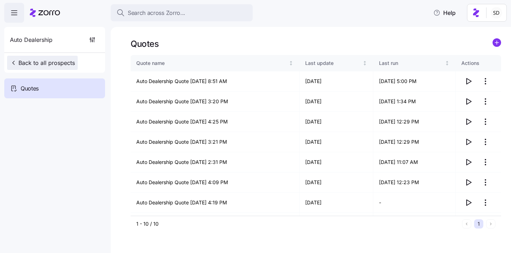
click at [28, 66] on span "Back to all prospects" at bounding box center [42, 63] width 65 height 9
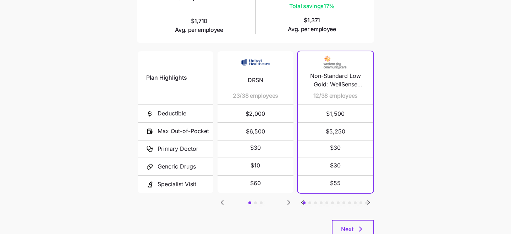
scroll to position [128, 0]
click at [286, 199] on icon "Go to next slide" at bounding box center [288, 203] width 9 height 9
click at [221, 200] on icon "Go to previous slide" at bounding box center [222, 203] width 9 height 9
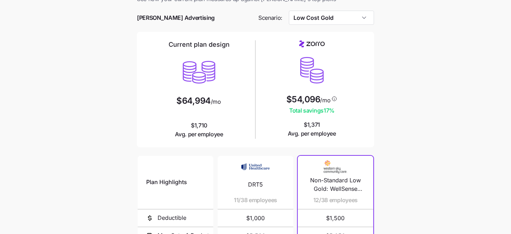
scroll to position [0, 0]
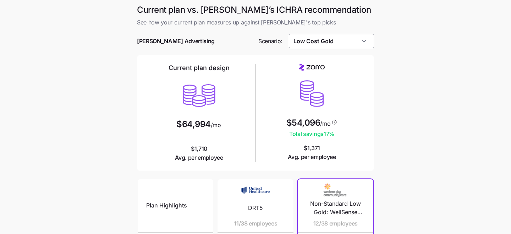
click at [325, 42] on input "Low Cost Gold" at bounding box center [331, 41] width 85 height 14
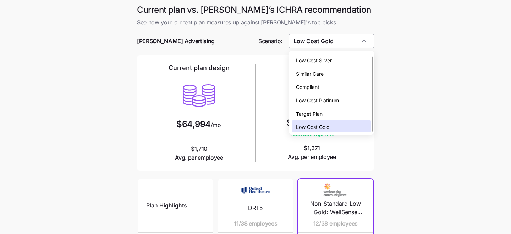
scroll to position [2, 0]
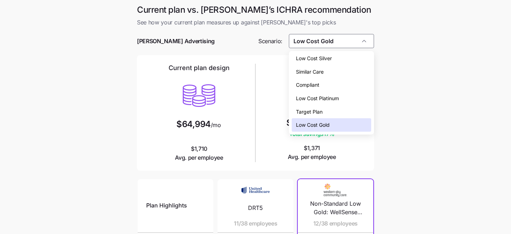
click at [330, 63] on div "Low Cost Silver" at bounding box center [331, 58] width 80 height 13
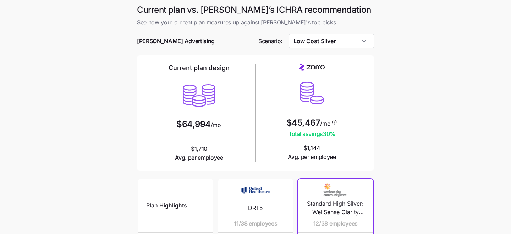
click at [337, 30] on div at bounding box center [255, 30] width 237 height 7
click at [337, 39] on input "Low Cost Silver" at bounding box center [331, 41] width 85 height 14
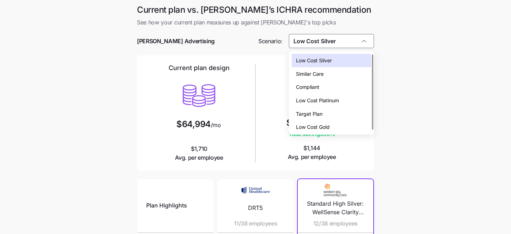
click at [335, 85] on div "Compliant" at bounding box center [331, 86] width 80 height 13
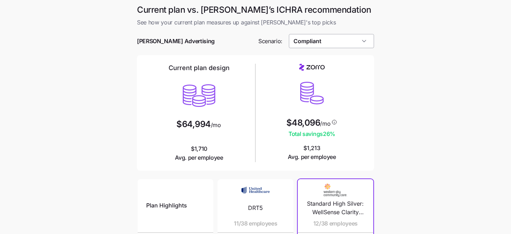
click at [335, 41] on input "Compliant" at bounding box center [331, 41] width 85 height 14
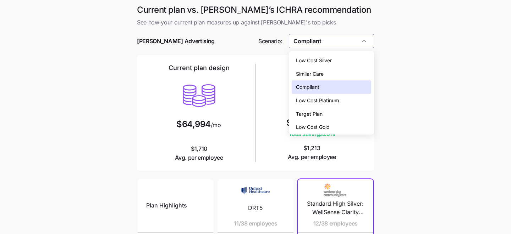
click at [335, 98] on span "Low Cost Platinum" at bounding box center [317, 101] width 43 height 8
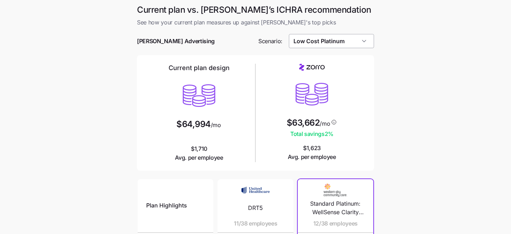
click at [351, 41] on input "Low Cost Platinum" at bounding box center [331, 41] width 85 height 14
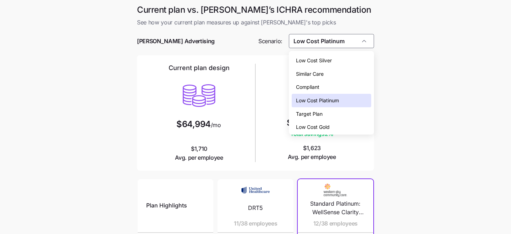
click at [349, 56] on div "Low Cost Silver" at bounding box center [331, 60] width 80 height 13
type input "Low Cost Silver"
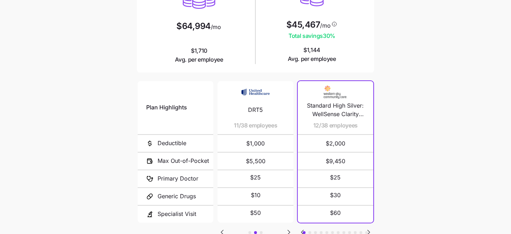
scroll to position [152, 0]
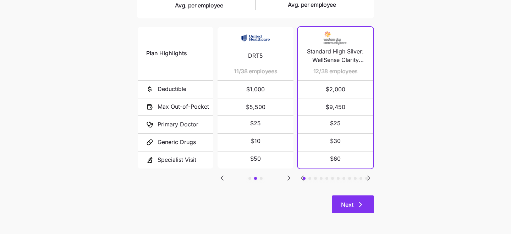
click at [344, 206] on span "Next" at bounding box center [347, 205] width 12 height 9
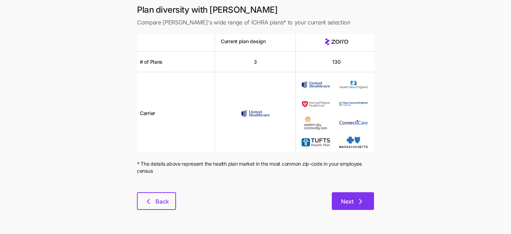
click at [362, 200] on icon "button" at bounding box center [360, 201] width 9 height 9
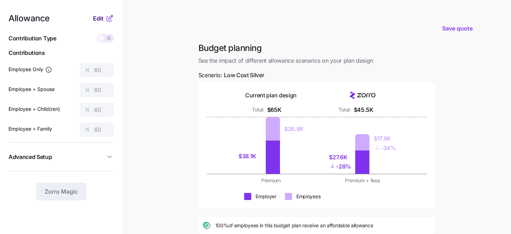
click at [98, 17] on span "Edit" at bounding box center [98, 18] width 11 height 9
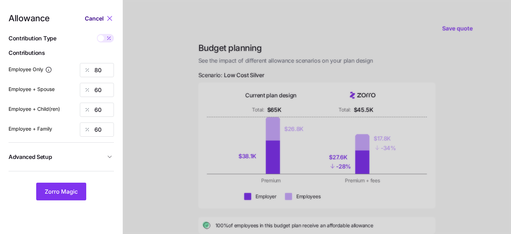
click at [95, 20] on span "Cancel" at bounding box center [94, 18] width 19 height 9
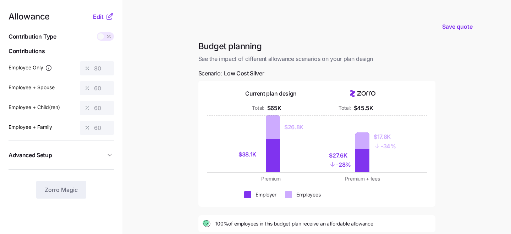
scroll to position [2, 0]
click at [101, 17] on span "Edit" at bounding box center [98, 16] width 11 height 9
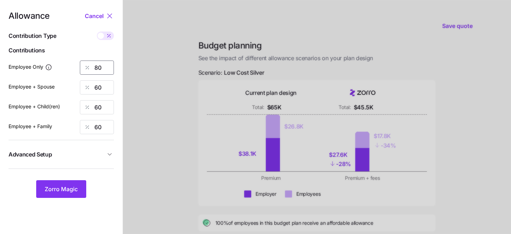
click at [102, 66] on input "80" at bounding box center [97, 68] width 34 height 14
click at [102, 67] on input "80" at bounding box center [97, 68] width 34 height 14
type input "8"
click at [54, 187] on span "Zorro Magic" at bounding box center [61, 189] width 33 height 9
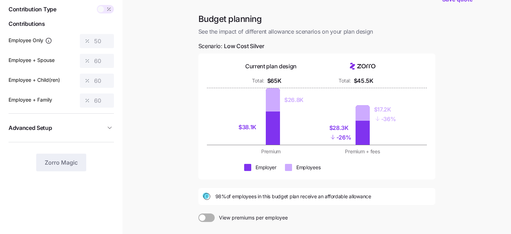
scroll to position [38, 0]
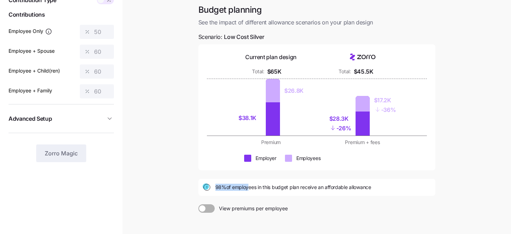
drag, startPoint x: 214, startPoint y: 188, endPoint x: 246, endPoint y: 188, distance: 32.3
click at [247, 188] on div "98% of employees in this budget plan receive an affordable allowance" at bounding box center [316, 187] width 228 height 9
click at [246, 188] on span "98% of employees in this budget plan receive an affordable allowance" at bounding box center [293, 187] width 156 height 7
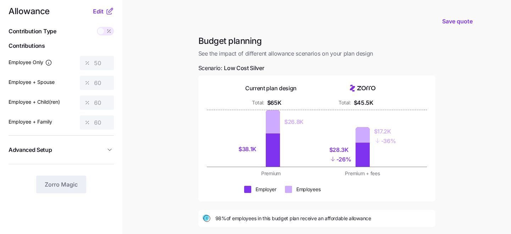
scroll to position [7, 0]
click at [97, 12] on span "Edit" at bounding box center [98, 11] width 11 height 9
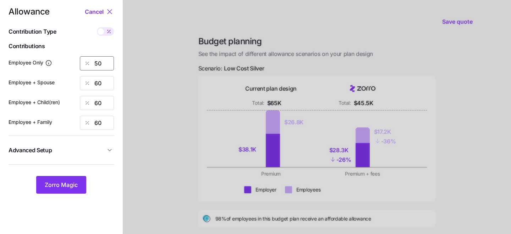
click at [107, 67] on input "50" at bounding box center [97, 63] width 34 height 14
type input "5"
type input "70"
click at [58, 181] on span "Zorro Magic" at bounding box center [61, 185] width 33 height 9
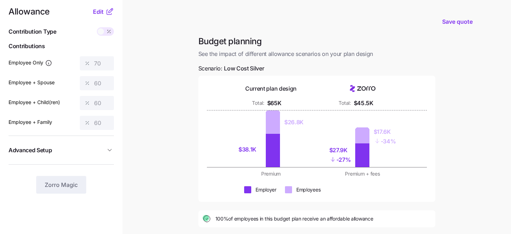
scroll to position [65, 0]
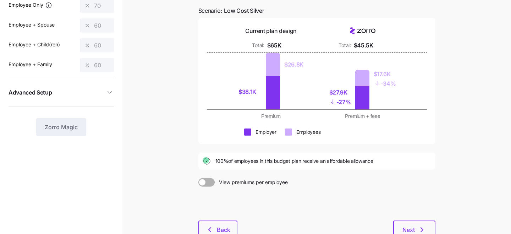
drag, startPoint x: 211, startPoint y: 163, endPoint x: 250, endPoint y: 165, distance: 39.0
click at [250, 165] on div "100% of employees in this budget plan receive an affordable allowance" at bounding box center [316, 161] width 228 height 9
click at [185, 148] on main "Save quote Budget planning See the impact of different allowance scenarios on y…" at bounding box center [255, 109] width 511 height 349
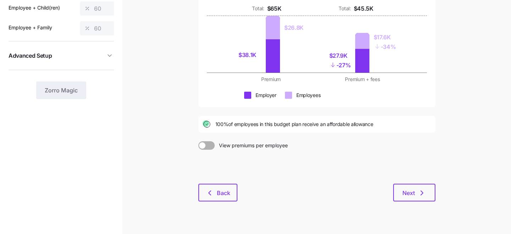
scroll to position [114, 0]
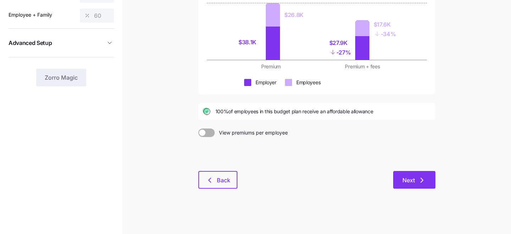
click at [411, 178] on span "Next" at bounding box center [408, 180] width 12 height 9
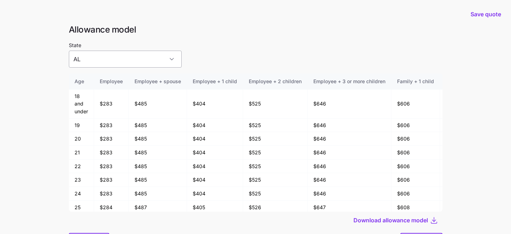
click at [94, 61] on input "AL" at bounding box center [125, 59] width 113 height 17
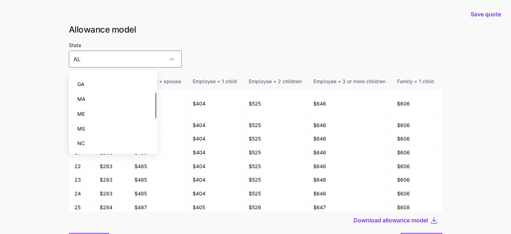
scroll to position [58, 0]
click at [110, 110] on div "MS" at bounding box center [113, 112] width 83 height 15
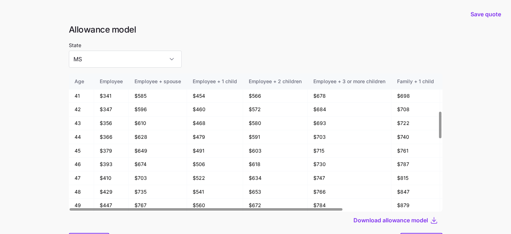
scroll to position [366, 0]
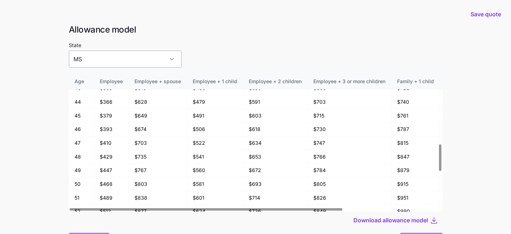
click at [112, 59] on input "MS" at bounding box center [125, 59] width 113 height 17
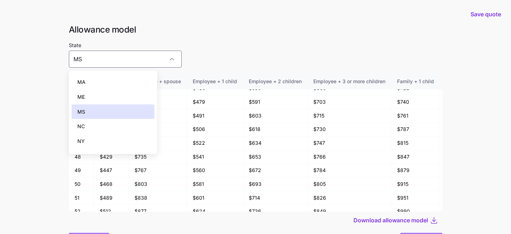
click at [108, 122] on div "NC" at bounding box center [113, 126] width 83 height 15
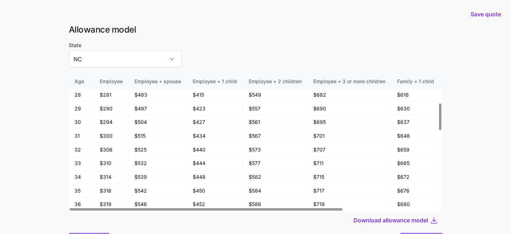
scroll to position [155, 0]
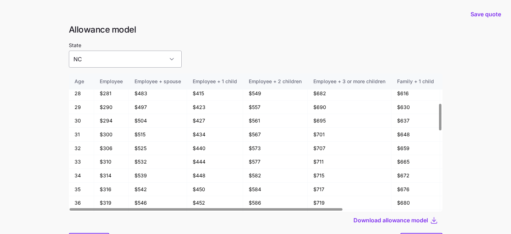
click at [115, 54] on input "NC" at bounding box center [125, 59] width 113 height 17
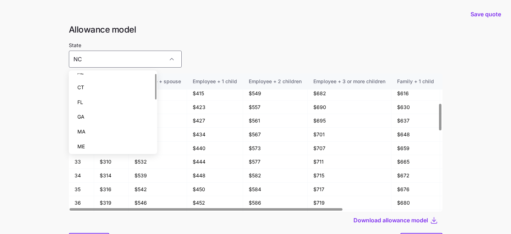
scroll to position [0, 0]
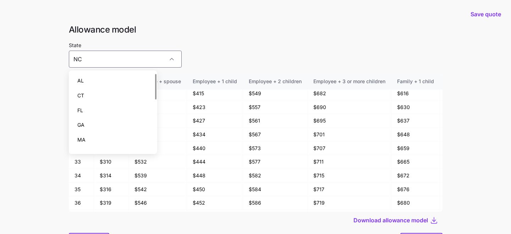
click at [112, 80] on div "AL" at bounding box center [113, 80] width 83 height 15
type input "AL"
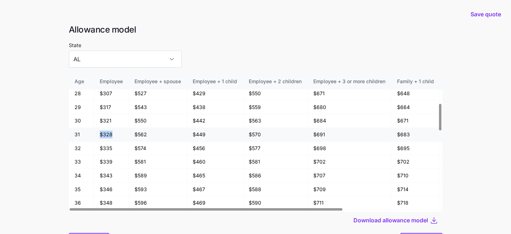
drag, startPoint x: 116, startPoint y: 134, endPoint x: 94, endPoint y: 135, distance: 21.6
click at [94, 135] on td "$328" at bounding box center [111, 135] width 35 height 14
click at [91, 135] on td "31" at bounding box center [81, 135] width 25 height 14
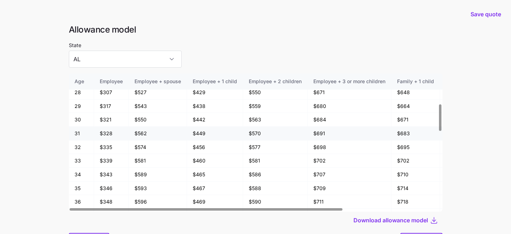
scroll to position [162, 0]
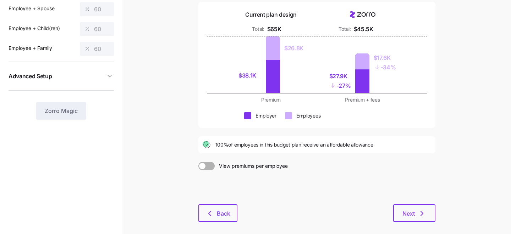
scroll to position [82, 0]
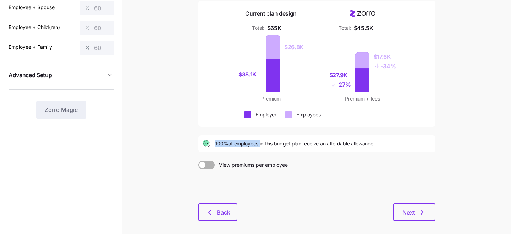
drag, startPoint x: 214, startPoint y: 145, endPoint x: 260, endPoint y: 146, distance: 45.4
click at [260, 146] on div "100% of employees in this budget plan receive an affordable allowance" at bounding box center [316, 144] width 228 height 9
click at [274, 156] on div "Budget planning See the impact of different allowance scenarios on your plan de…" at bounding box center [317, 95] width 248 height 269
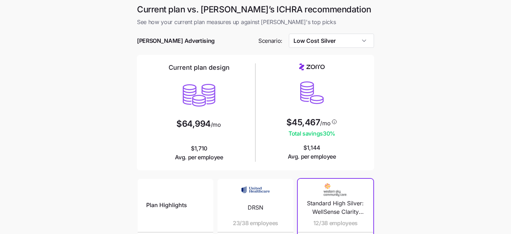
scroll to position [2, 0]
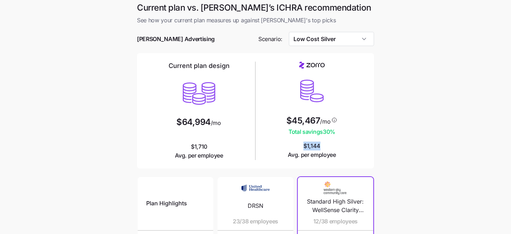
drag, startPoint x: 334, startPoint y: 150, endPoint x: 269, endPoint y: 148, distance: 65.6
click at [269, 148] on div "$45,467 /mo Total savings 30 % $1,144 Avg. per employee" at bounding box center [311, 111] width 107 height 98
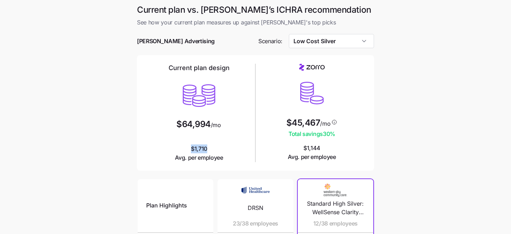
drag, startPoint x: 207, startPoint y: 147, endPoint x: 187, endPoint y: 147, distance: 20.6
click at [187, 147] on span "$1,710 Avg. per employee" at bounding box center [199, 154] width 48 height 18
click at [214, 139] on div "Current plan design $64,994 /mo $1,710 Avg. per employee" at bounding box center [198, 113] width 107 height 99
drag, startPoint x: 220, startPoint y: 129, endPoint x: 179, endPoint y: 127, distance: 41.2
click at [179, 127] on div "$64,994 /mo" at bounding box center [198, 129] width 45 height 19
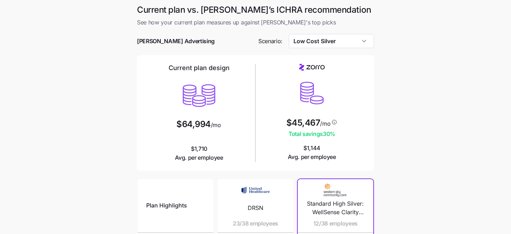
click at [207, 140] on div "Current plan design $64,994 /mo $1,710 Avg. per employee" at bounding box center [198, 113] width 107 height 99
click at [319, 42] on input "Low Cost Silver" at bounding box center [331, 41] width 85 height 14
click at [440, 59] on main "Current plan vs. Zorro’s ICHRA recommendation See how your current plan measure…" at bounding box center [255, 193] width 511 height 387
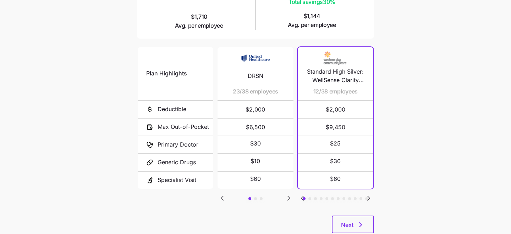
scroll to position [134, 0]
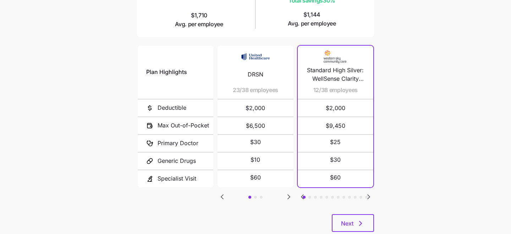
click at [370, 197] on icon "Go to next slide" at bounding box center [368, 197] width 9 height 9
click at [368, 196] on icon "Go to next slide" at bounding box center [368, 197] width 2 height 4
click at [369, 195] on icon "Go to next slide" at bounding box center [368, 197] width 9 height 9
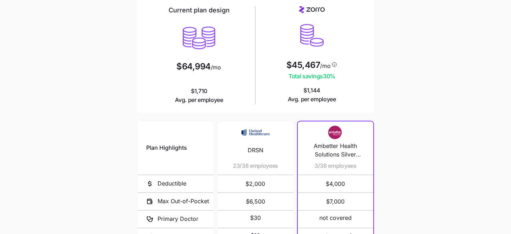
scroll to position [0, 0]
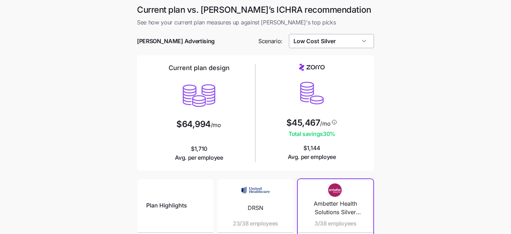
click at [332, 37] on input "Low Cost Silver" at bounding box center [331, 41] width 85 height 14
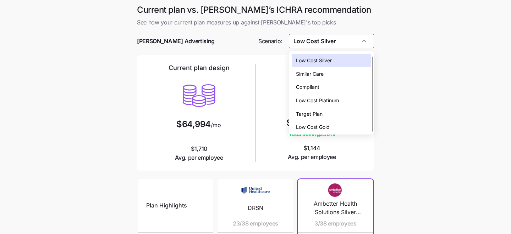
scroll to position [2, 0]
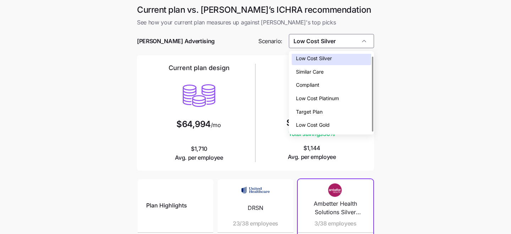
click at [336, 126] on div "Low Cost Gold" at bounding box center [331, 124] width 80 height 13
type input "Low Cost Gold"
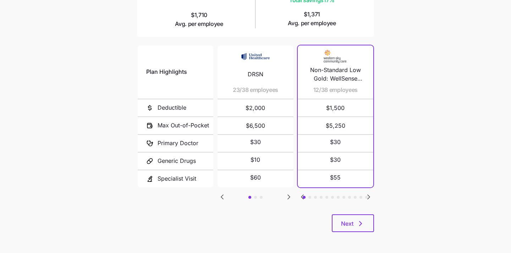
scroll to position [0, 0]
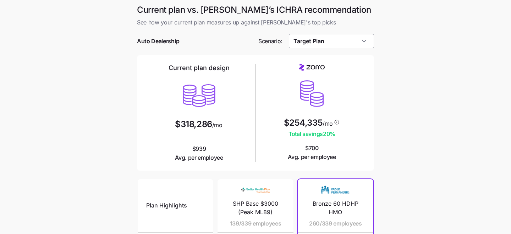
click at [357, 43] on input "Target Plan" at bounding box center [331, 41] width 85 height 14
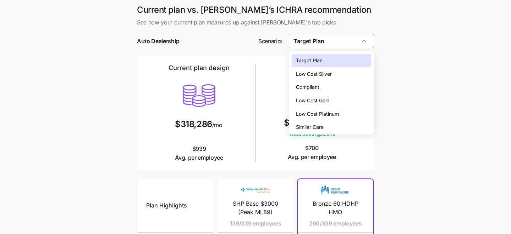
scroll to position [6, 0]
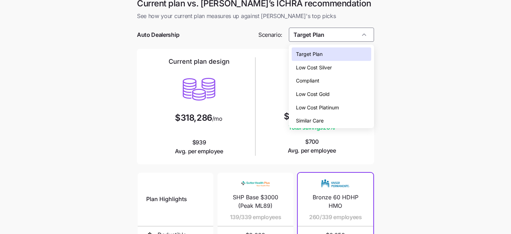
click at [403, 45] on main "Current plan vs. [PERSON_NAME]’s ICHRA recommendation See how your current plan…" at bounding box center [255, 187] width 511 height 387
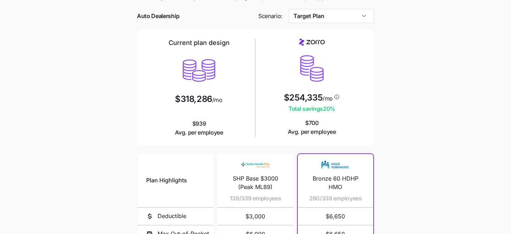
scroll to position [4, 0]
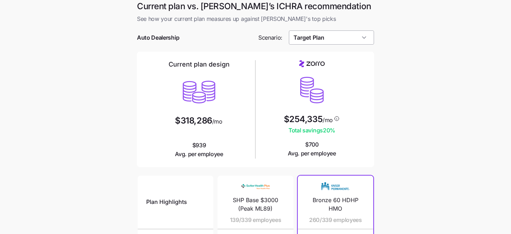
click at [353, 36] on input "Target Plan" at bounding box center [331, 37] width 85 height 14
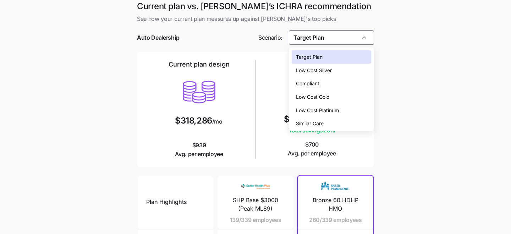
click at [350, 73] on div "Low Cost Silver" at bounding box center [331, 70] width 80 height 13
type input "Low Cost Silver"
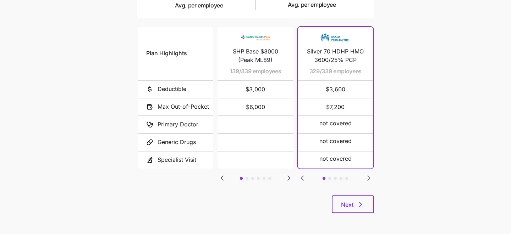
scroll to position [152, 0]
click at [348, 206] on span "Next" at bounding box center [347, 205] width 12 height 9
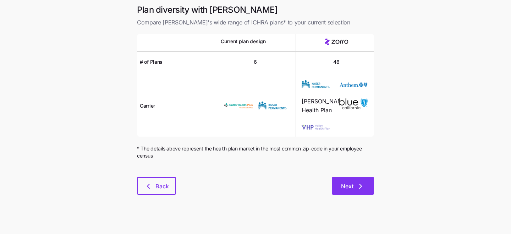
click at [347, 193] on button "Next" at bounding box center [353, 186] width 42 height 18
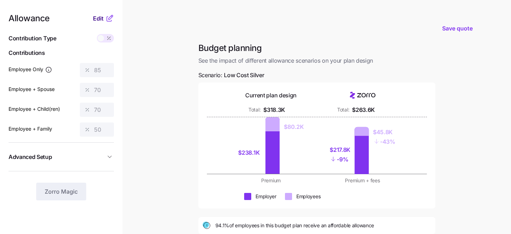
click at [96, 20] on span "Edit" at bounding box center [98, 18] width 11 height 9
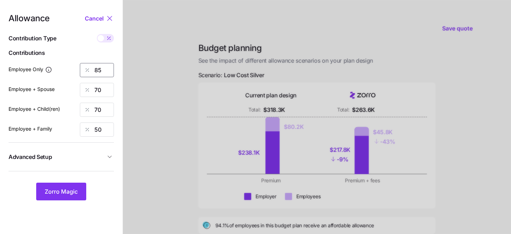
click at [101, 67] on input "85" at bounding box center [97, 70] width 34 height 14
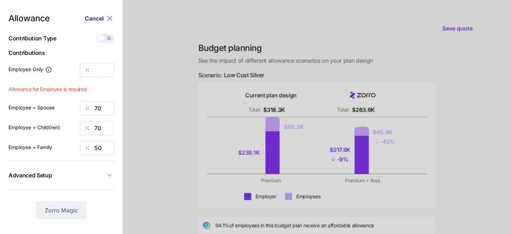
click at [90, 17] on span "Cancel" at bounding box center [94, 18] width 19 height 9
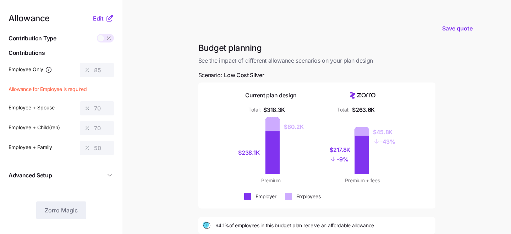
click at [105, 41] on span at bounding box center [109, 38] width 10 height 9
click at [102, 40] on span at bounding box center [101, 38] width 6 height 6
click at [102, 14] on div "Edit" at bounding box center [103, 18] width 21 height 9
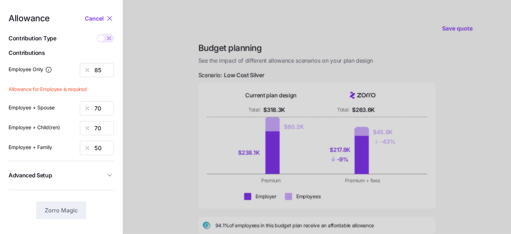
click at [105, 36] on span at bounding box center [109, 38] width 10 height 9
click at [97, 34] on input "checkbox" at bounding box center [97, 34] width 0 height 0
type input "589"
type input "971"
type input "826"
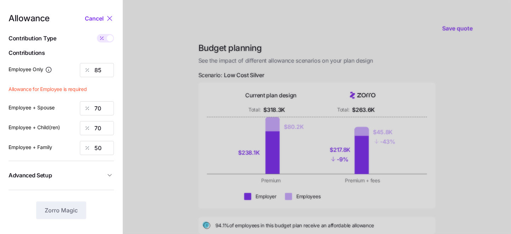
type input "937"
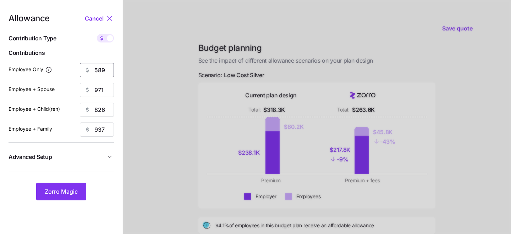
click at [106, 69] on input "589" at bounding box center [97, 70] width 34 height 14
type input "5"
type input "686"
click at [108, 91] on input "971" at bounding box center [97, 90] width 34 height 14
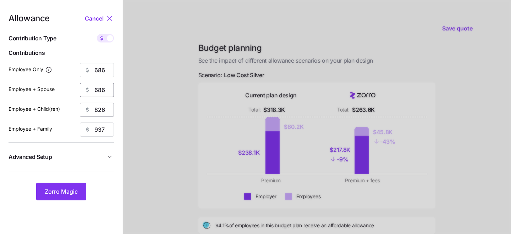
type input "686"
click at [107, 109] on input "826" at bounding box center [97, 110] width 34 height 14
type input "8"
type input "686"
click at [102, 123] on input "937" at bounding box center [97, 130] width 34 height 14
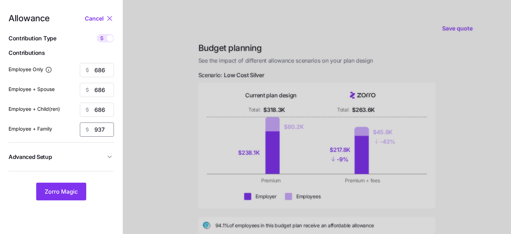
click at [102, 123] on input "937" at bounding box center [97, 130] width 34 height 14
type input "686"
click at [65, 188] on button "Zorro Magic" at bounding box center [61, 192] width 50 height 18
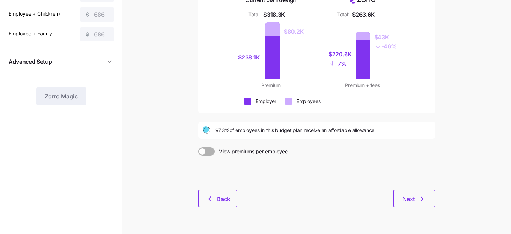
scroll to position [96, 0]
click at [220, 196] on span "Back" at bounding box center [223, 198] width 13 height 9
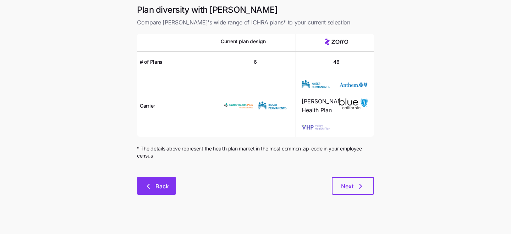
click at [157, 178] on button "Back" at bounding box center [156, 186] width 39 height 18
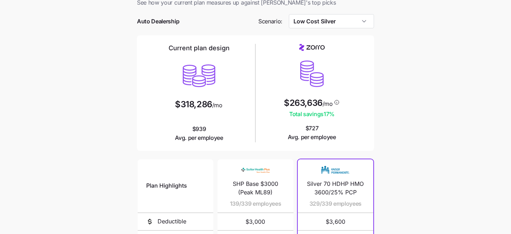
scroll to position [17, 0]
